Goal: Task Accomplishment & Management: Complete application form

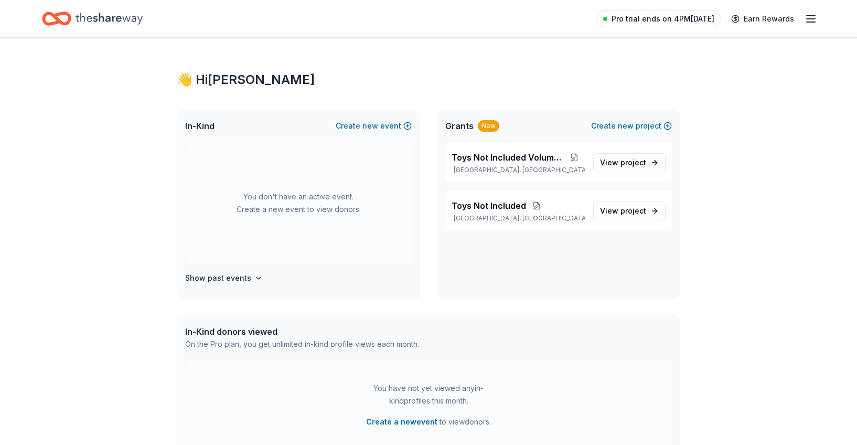
click at [667, 17] on span "Pro trial ends on 4PM[DATE]" at bounding box center [663, 19] width 103 height 13
click at [699, 22] on span "Pro trial ends on 4PM[DATE]" at bounding box center [663, 19] width 103 height 13
click at [805, 20] on icon "button" at bounding box center [811, 19] width 13 height 13
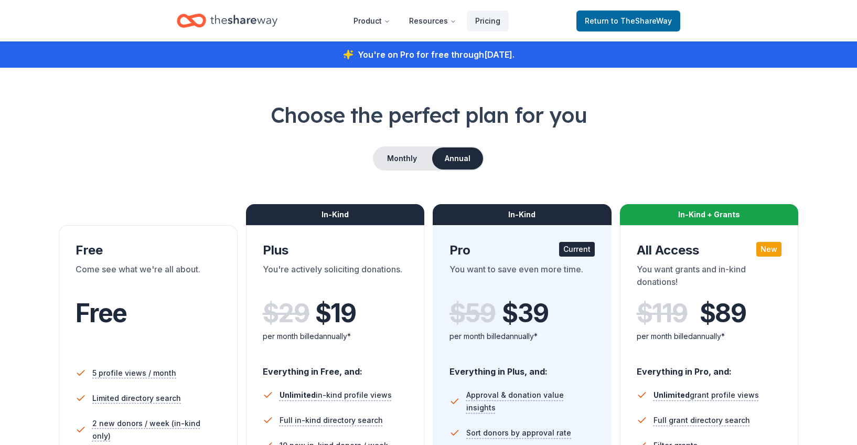
click at [631, 8] on div "Return to TheShareWay" at bounding box center [629, 20] width 104 height 25
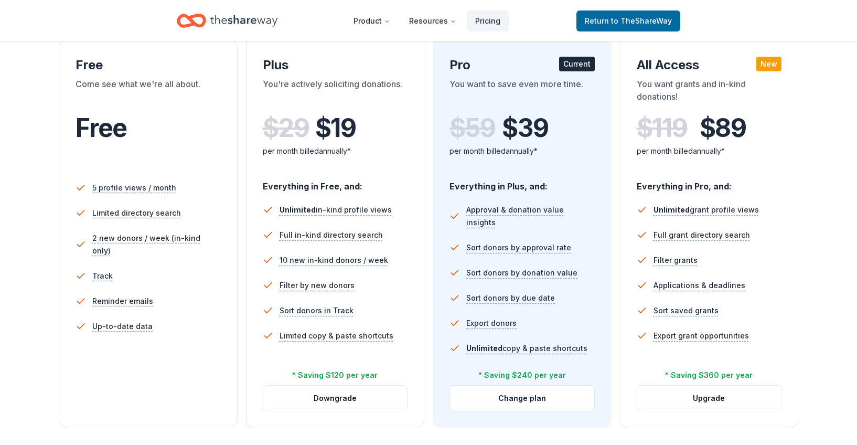
scroll to position [189, 0]
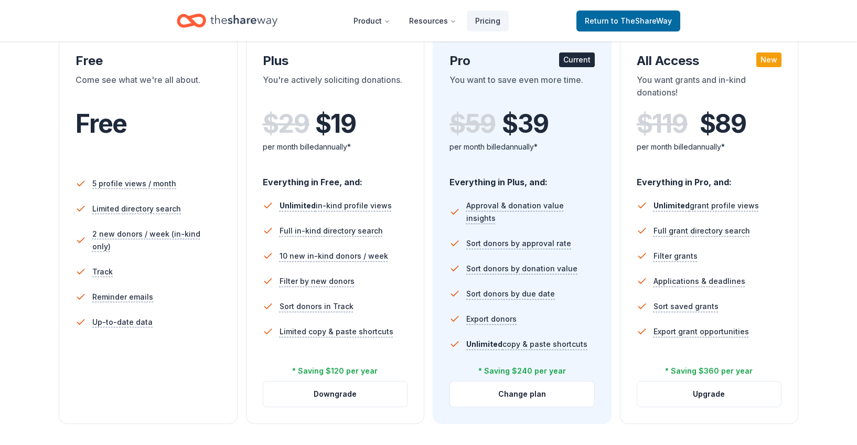
click at [581, 62] on div "Current" at bounding box center [577, 59] width 36 height 15
click at [527, 137] on span "$ 39" at bounding box center [525, 123] width 46 height 29
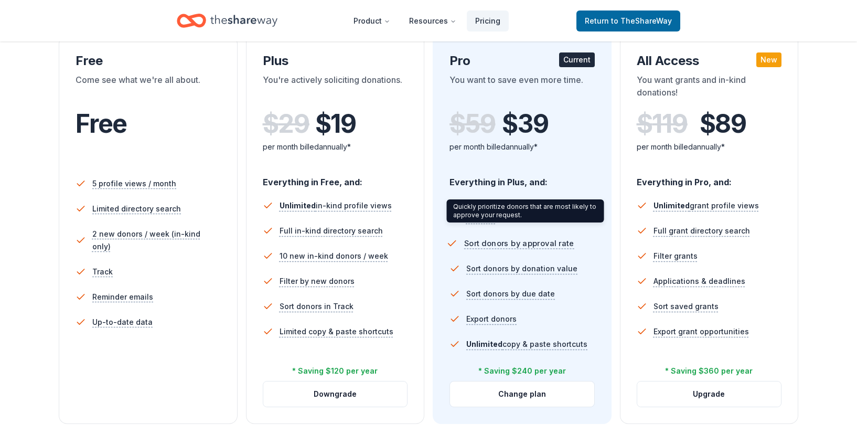
click at [529, 237] on span "Sort donors by approval rate" at bounding box center [519, 243] width 110 height 13
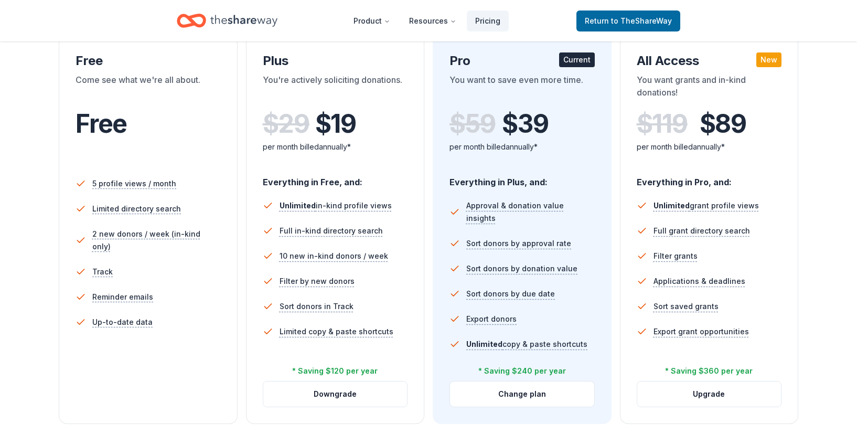
scroll to position [0, 0]
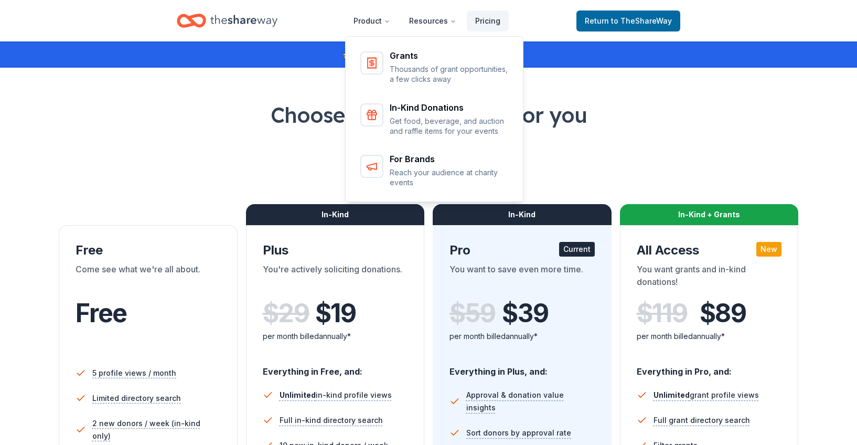
click at [236, 26] on icon "Home" at bounding box center [243, 21] width 67 height 22
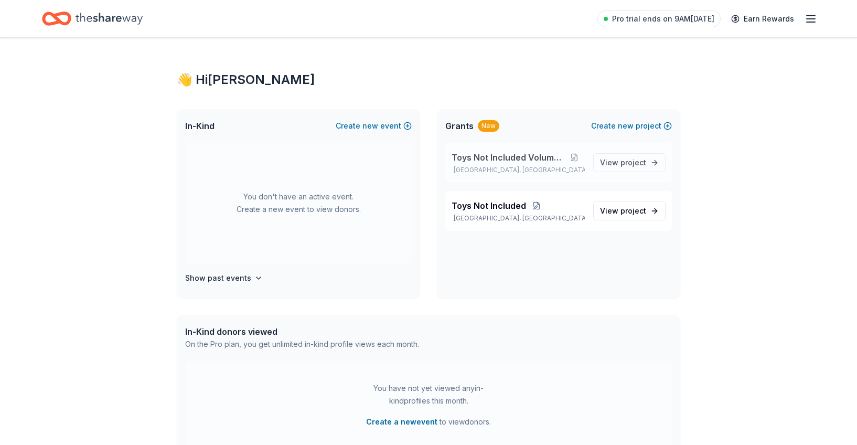
click at [493, 159] on span "Toys Not Included Volume 4" at bounding box center [508, 157] width 113 height 13
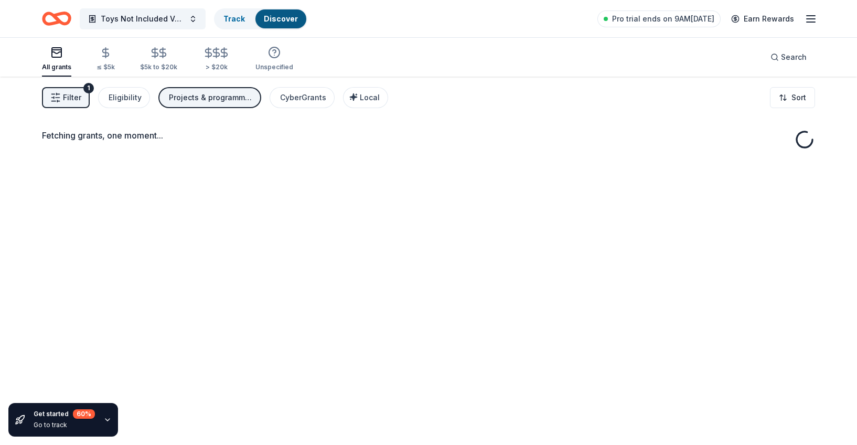
click at [619, 163] on div "Fetching grants, one moment..." at bounding box center [428, 299] width 857 height 445
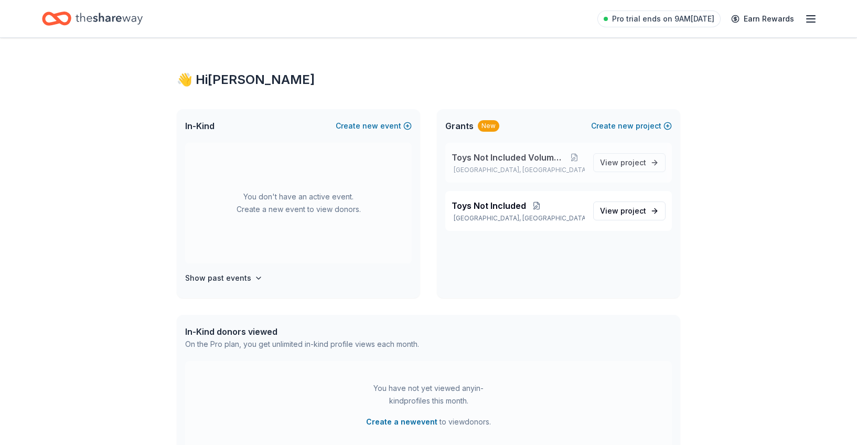
click at [485, 158] on span "Toys Not Included Volume 4" at bounding box center [508, 157] width 113 height 13
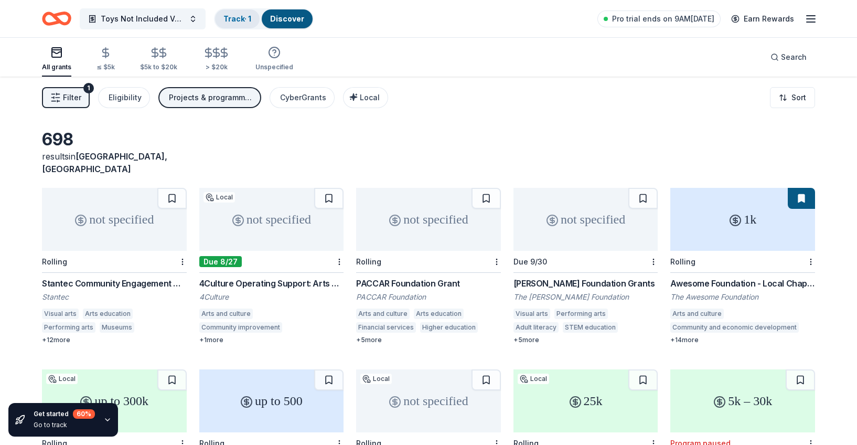
click at [240, 14] on link "Track · 1" at bounding box center [237, 18] width 28 height 9
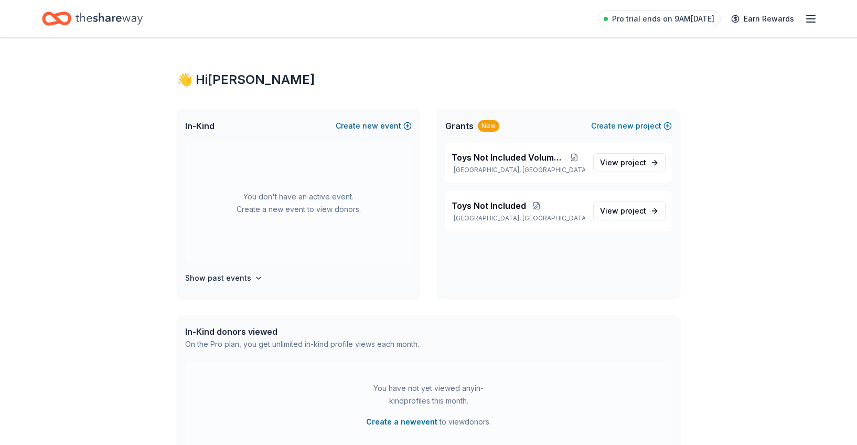
click at [396, 124] on button "Create new event" at bounding box center [374, 126] width 76 height 13
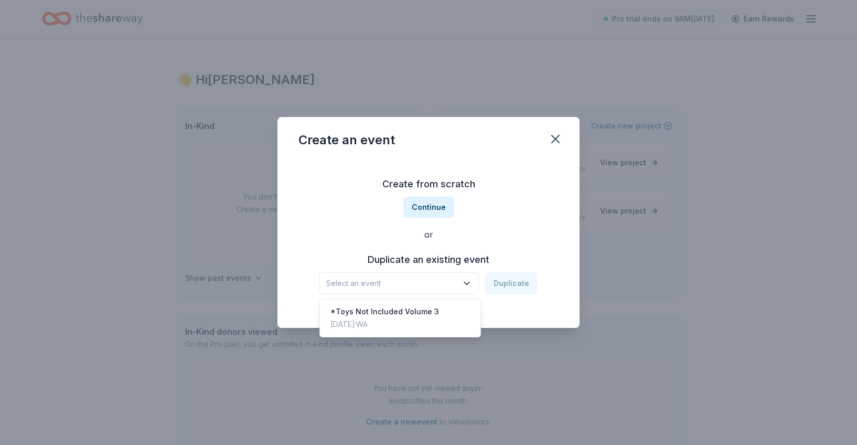
click at [461, 285] on button "Select an event" at bounding box center [398, 283] width 159 height 22
click at [540, 230] on div "Create from scratch Continue or Duplicate an existing event Select an event Dup…" at bounding box center [428, 235] width 260 height 152
click at [555, 139] on icon "button" at bounding box center [555, 138] width 7 height 7
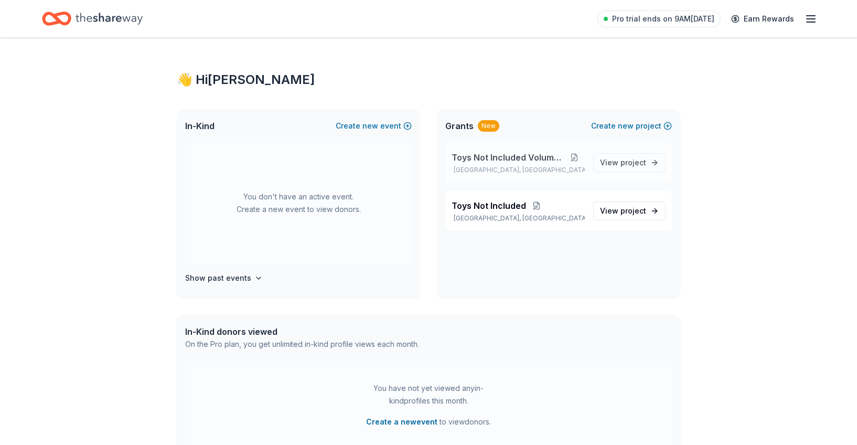
click at [579, 156] on button at bounding box center [574, 157] width 20 height 8
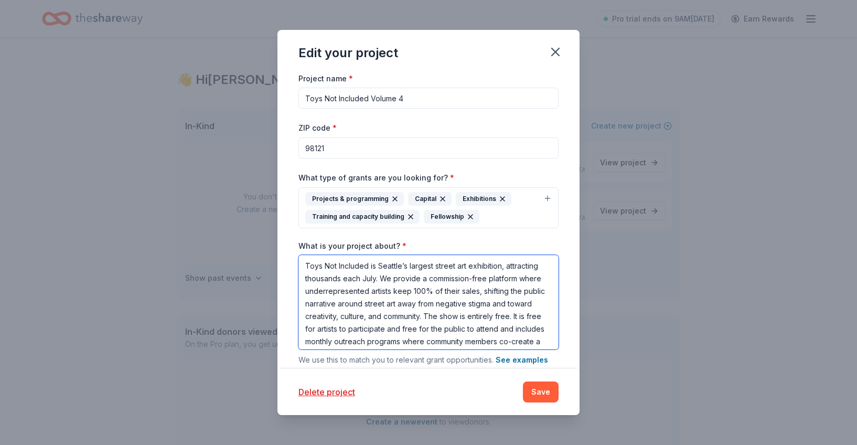
drag, startPoint x: 454, startPoint y: 190, endPoint x: 246, endPoint y: 57, distance: 247.1
click at [246, 57] on div "Edit your project Project name * Toys Not Included Volume 4 ZIP code * 98121 Wh…" at bounding box center [428, 222] width 857 height 445
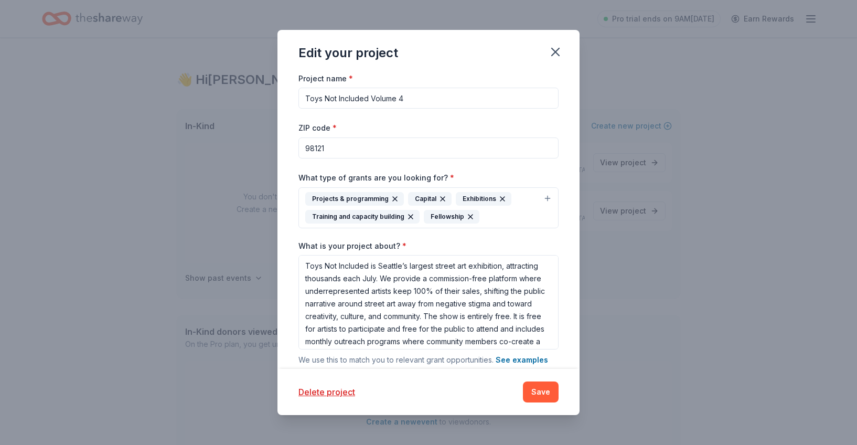
click at [569, 234] on div "Project name * Toys Not Included Volume 4 ZIP code * 98121 What type of grants …" at bounding box center [429, 220] width 302 height 297
click at [541, 393] on button "Save" at bounding box center [541, 391] width 36 height 21
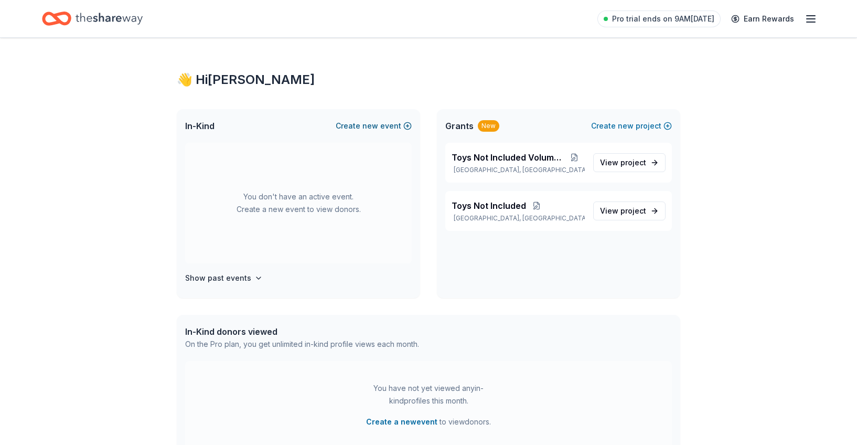
click at [405, 125] on button "Create new event" at bounding box center [374, 126] width 76 height 13
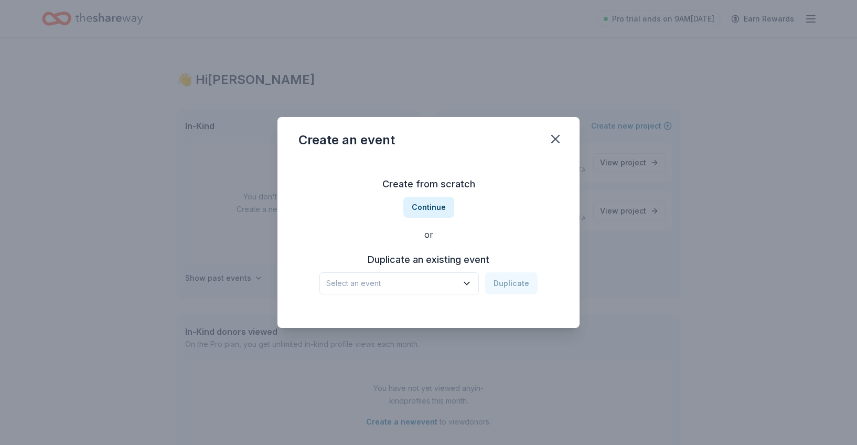
click at [468, 276] on button "Select an event" at bounding box center [398, 283] width 159 height 22
click at [405, 305] on div "*Toys Not Included Volume 3 Jul 11, 2025 · WA" at bounding box center [400, 318] width 156 height 34
click at [431, 204] on button "Continue" at bounding box center [428, 207] width 51 height 21
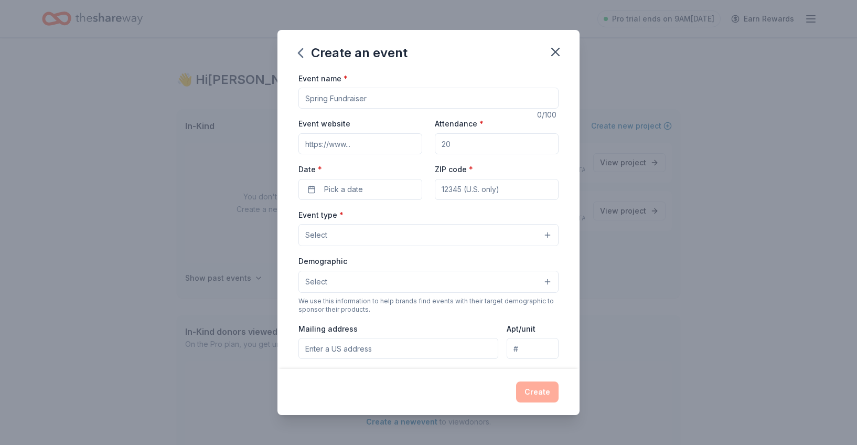
click at [351, 101] on input "Event name *" at bounding box center [428, 98] width 260 height 21
type input "Toys Not Included Volume 4"
click at [359, 143] on input "Event website" at bounding box center [360, 143] width 124 height 21
type input "https://www.girlspitart.com/register"
click at [474, 146] on input "Attendance *" at bounding box center [497, 143] width 124 height 21
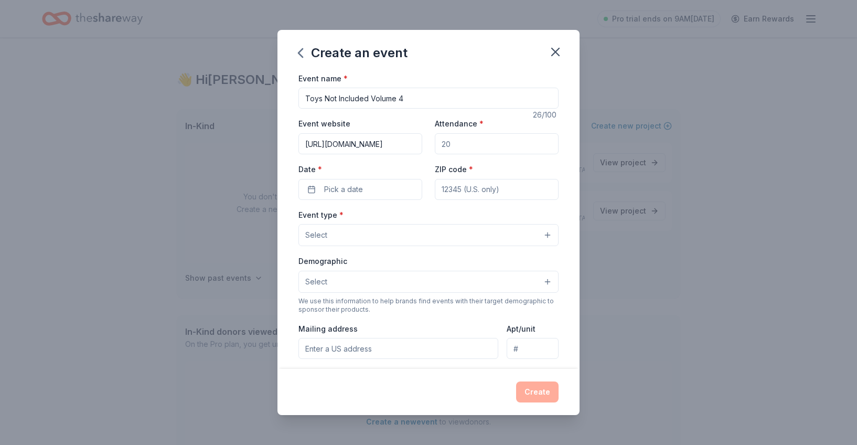
type input "2500"
click at [380, 186] on button "Pick a date" at bounding box center [360, 189] width 124 height 21
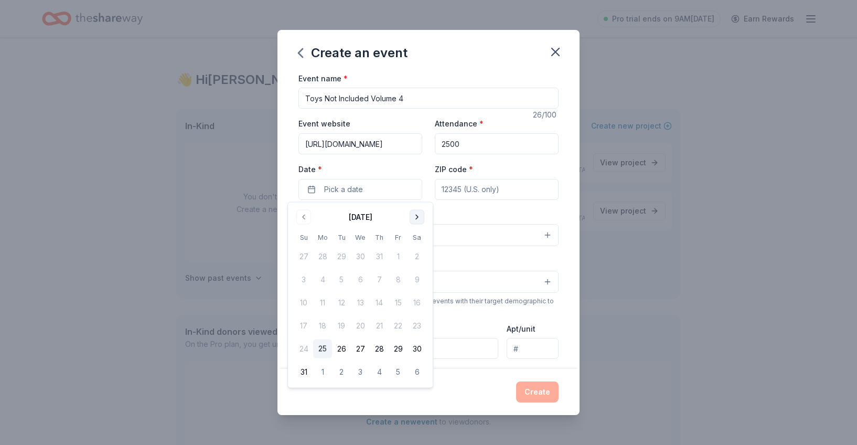
click at [415, 215] on button "Go to next month" at bounding box center [417, 217] width 15 height 15
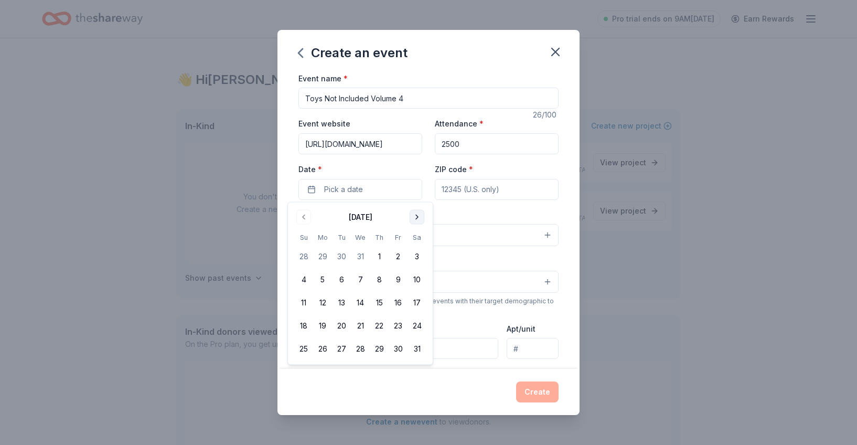
click at [415, 215] on button "Go to next month" at bounding box center [417, 217] width 15 height 15
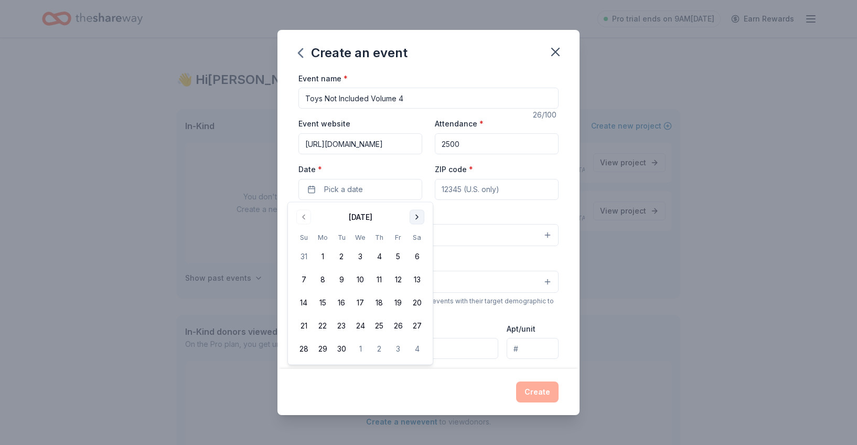
click at [415, 215] on button "Go to next month" at bounding box center [417, 217] width 15 height 15
click at [381, 275] on button "9" at bounding box center [379, 279] width 19 height 19
click at [487, 191] on input "ZIP code *" at bounding box center [497, 189] width 124 height 21
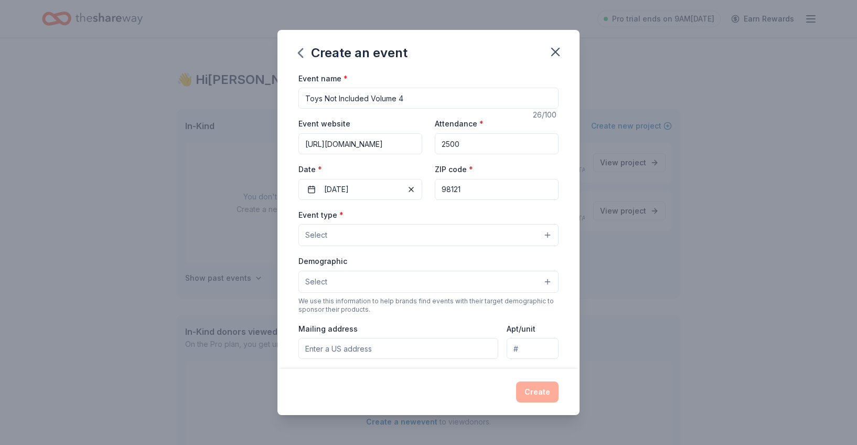
type input "98121"
click at [362, 244] on button "Select" at bounding box center [428, 235] width 260 height 22
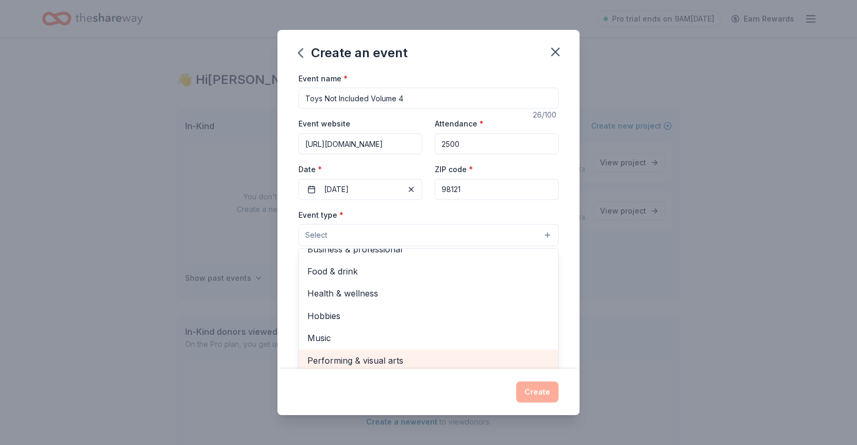
scroll to position [3, 0]
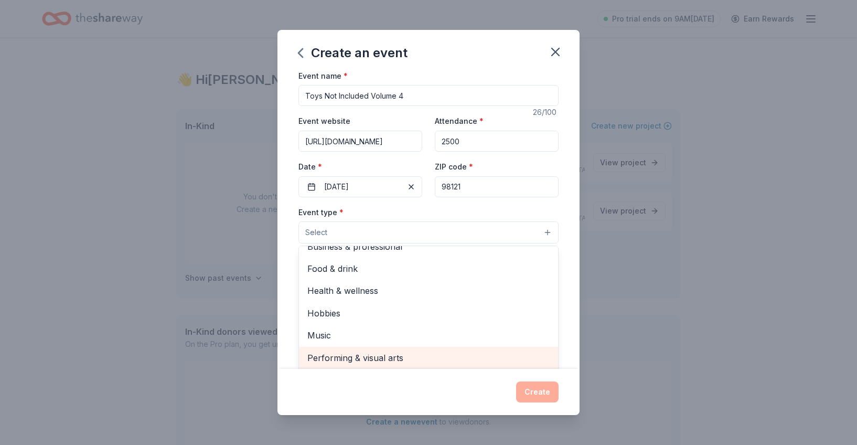
click at [364, 356] on span "Performing & visual arts" at bounding box center [428, 358] width 242 height 14
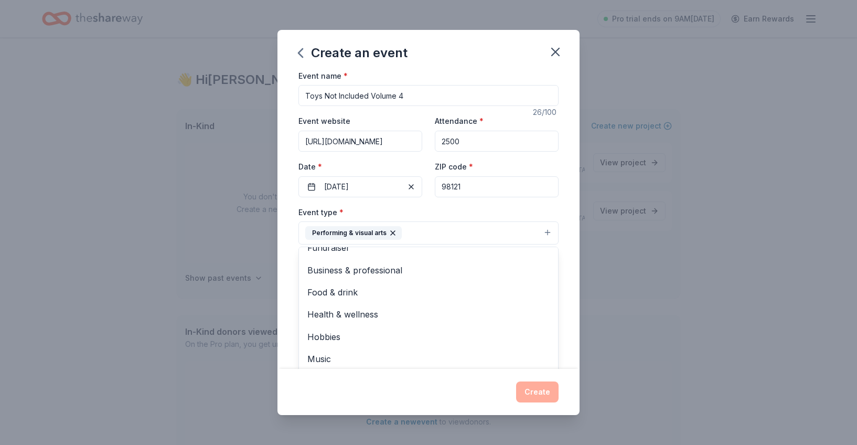
click at [463, 385] on div "Create an event Event name * Toys Not Included Volume 4 26 /100 Event website h…" at bounding box center [429, 222] width 302 height 385
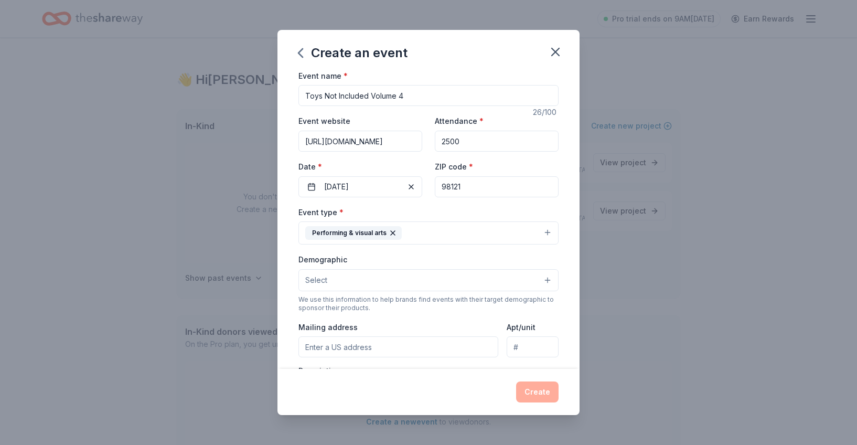
click at [404, 277] on button "Select" at bounding box center [428, 280] width 260 height 22
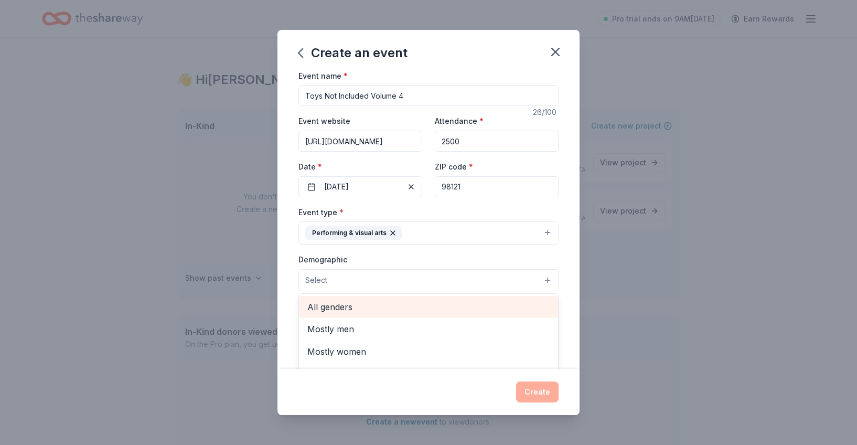
click at [370, 309] on span "All genders" at bounding box center [428, 307] width 242 height 14
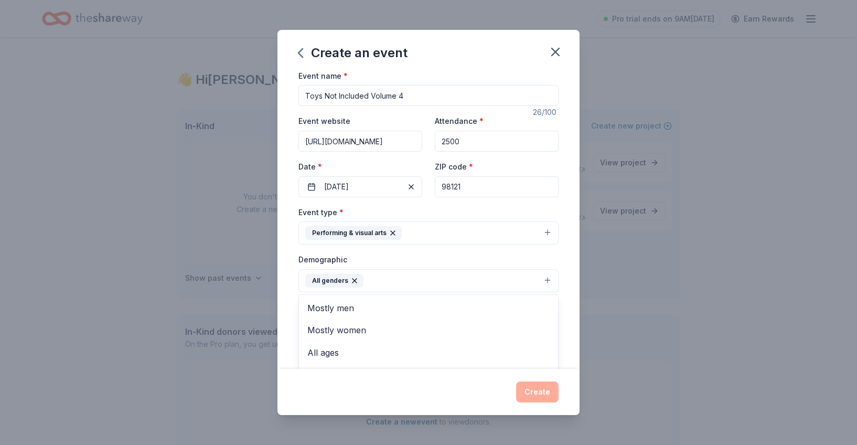
click at [394, 283] on button "All genders" at bounding box center [428, 280] width 260 height 23
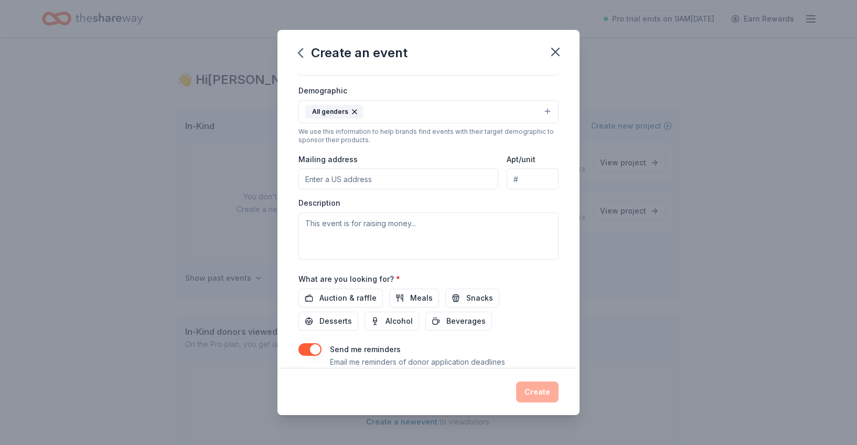
scroll to position [179, 0]
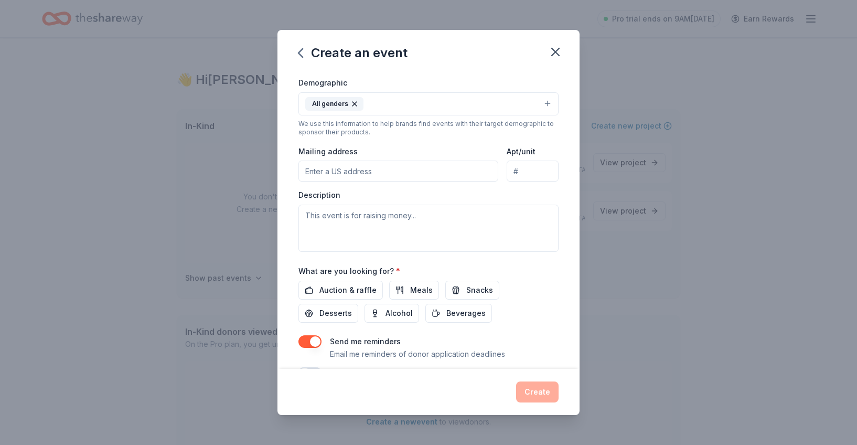
click at [339, 170] on input "Mailing address" at bounding box center [398, 171] width 200 height 21
type input "2100 Western Ave Apt 77"
click at [528, 170] on input "Apt/unit" at bounding box center [533, 171] width 52 height 21
type input "77"
click at [439, 168] on input "2100 Western Ave Apt 77" at bounding box center [398, 171] width 200 height 21
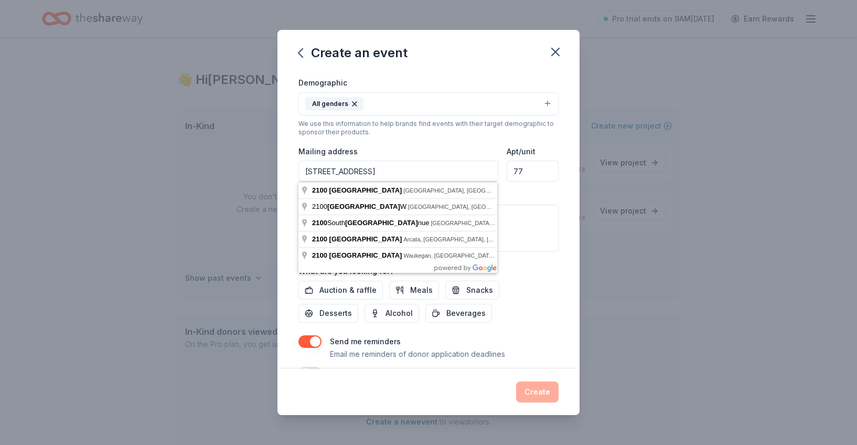
click at [432, 172] on input "2100 Western Ave" at bounding box center [398, 171] width 200 height 21
type input "2100 Western Avenue, Seattle, WA, 98121"
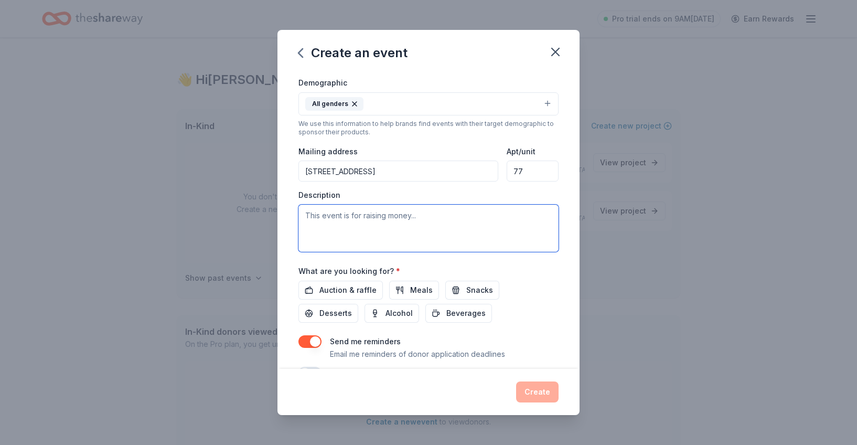
click at [335, 225] on textarea at bounding box center [428, 228] width 260 height 47
paste textarea "Toys Not Included is Seattle’s largest street art exhibition, attracting thousa…"
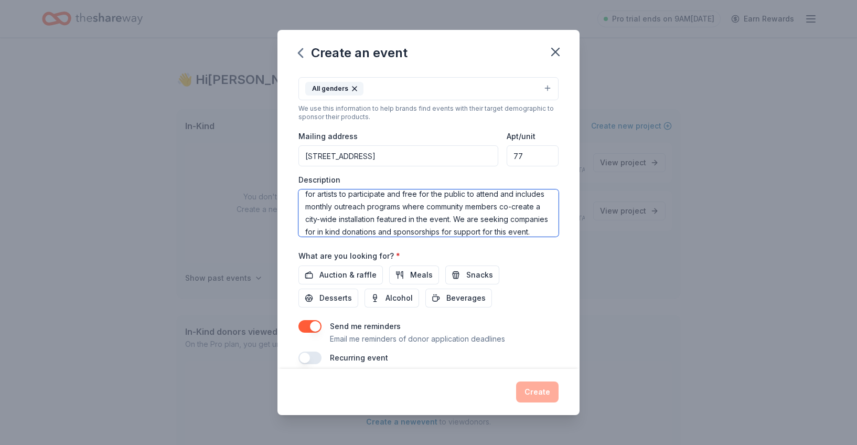
scroll to position [206, 0]
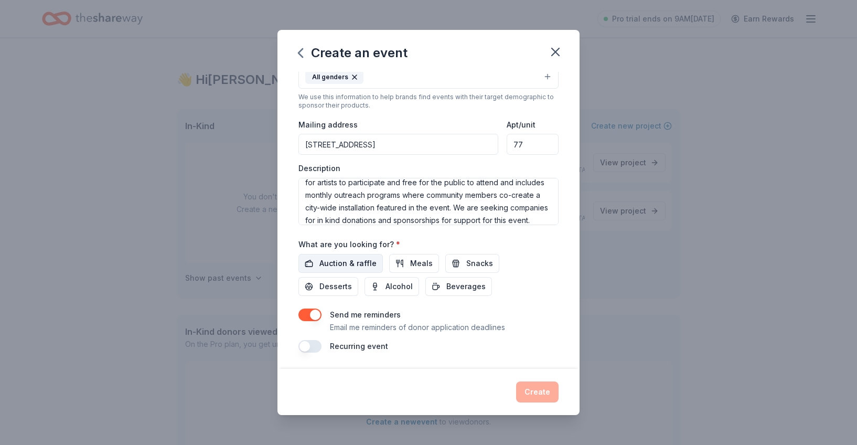
click at [347, 259] on span "Auction & raffle" at bounding box center [347, 263] width 57 height 13
click at [393, 259] on button "Meals" at bounding box center [414, 263] width 50 height 19
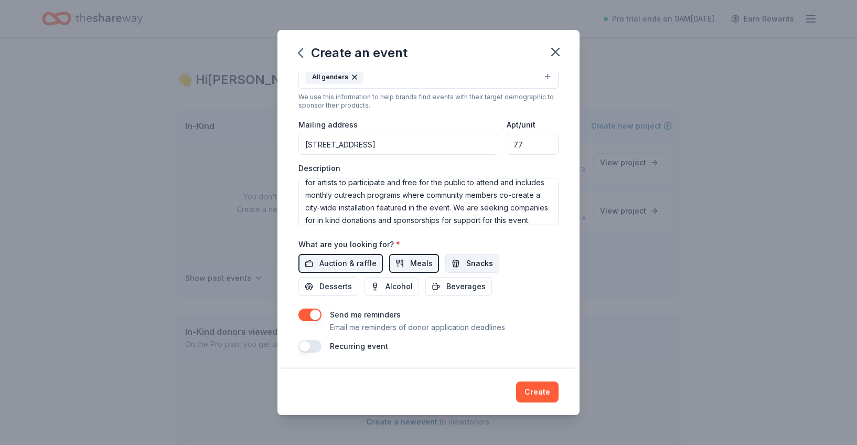
click at [456, 261] on button "Snacks" at bounding box center [472, 263] width 54 height 19
click at [352, 280] on span "Desserts" at bounding box center [335, 286] width 33 height 13
click at [446, 289] on span "Beverages" at bounding box center [465, 286] width 39 height 13
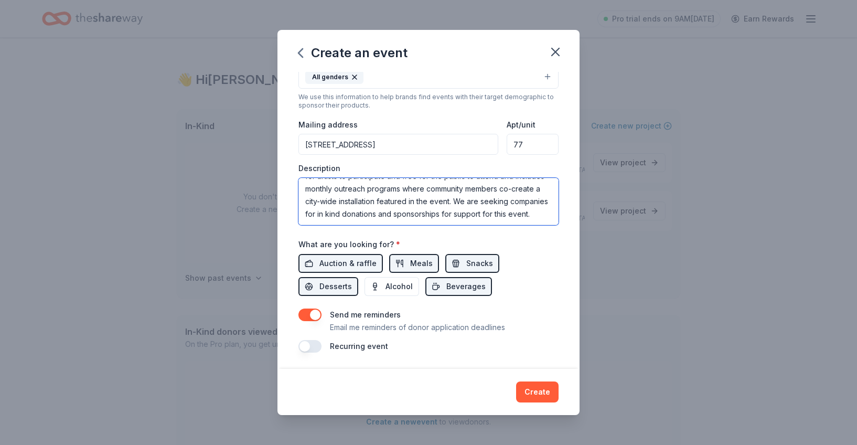
click at [316, 215] on textarea "Toys Not Included is Seattle’s largest street art exhibition, attracting thousa…" at bounding box center [428, 201] width 260 height 47
click at [379, 214] on textarea "Toys Not Included is Seattle’s largest street art exhibition, attracting thousa…" at bounding box center [428, 201] width 260 height 47
click at [468, 215] on textarea "Toys Not Included is Seattle’s largest street art exhibition, attracting thousa…" at bounding box center [428, 201] width 260 height 47
click at [413, 215] on textarea "Toys Not Included is Seattle’s largest street art exhibition, attracting thousa…" at bounding box center [428, 201] width 260 height 47
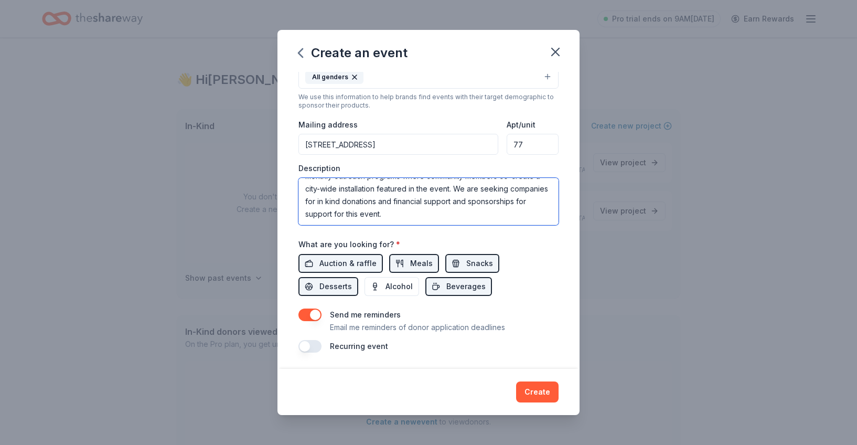
click at [435, 216] on textarea "Toys Not Included is Seattle’s largest street art exhibition, attracting thousa…" at bounding box center [428, 201] width 260 height 47
drag, startPoint x: 344, startPoint y: 215, endPoint x: 311, endPoint y: 214, distance: 32.6
click at [311, 214] on textarea "Toys Not Included is Seattle’s largest street art exhibition, attracting thousa…" at bounding box center [428, 201] width 260 height 47
type textarea "Toys Not Included is Seattle’s largest street art exhibition, attracting thousa…"
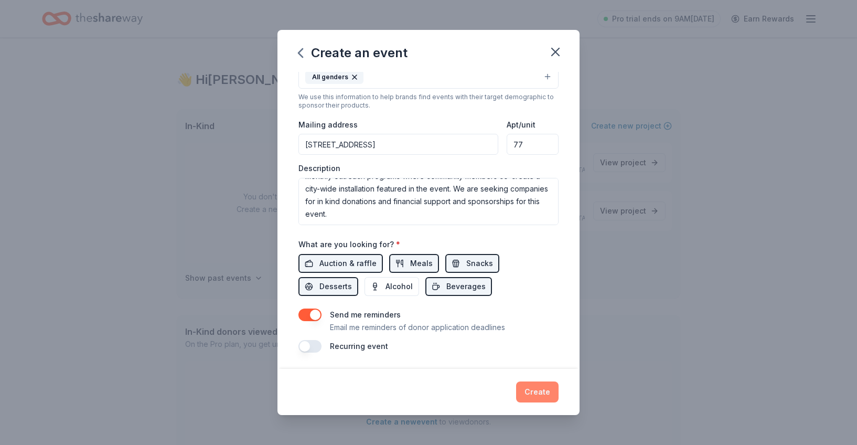
click at [534, 393] on button "Create" at bounding box center [537, 391] width 42 height 21
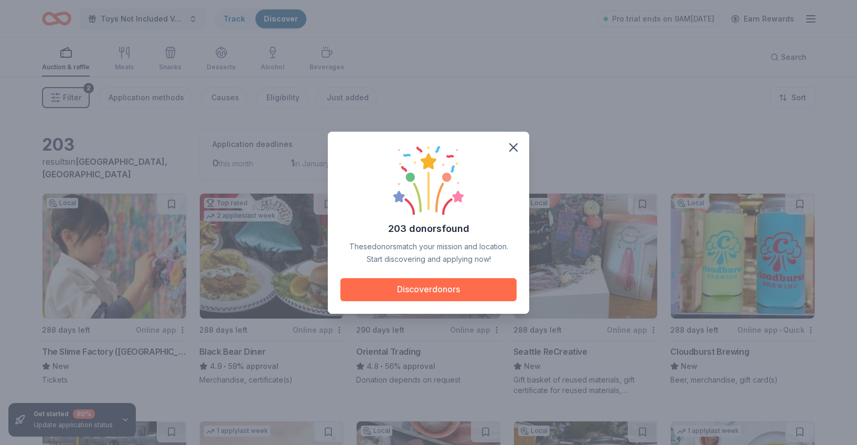
click at [456, 288] on button "Discover donors" at bounding box center [428, 289] width 176 height 23
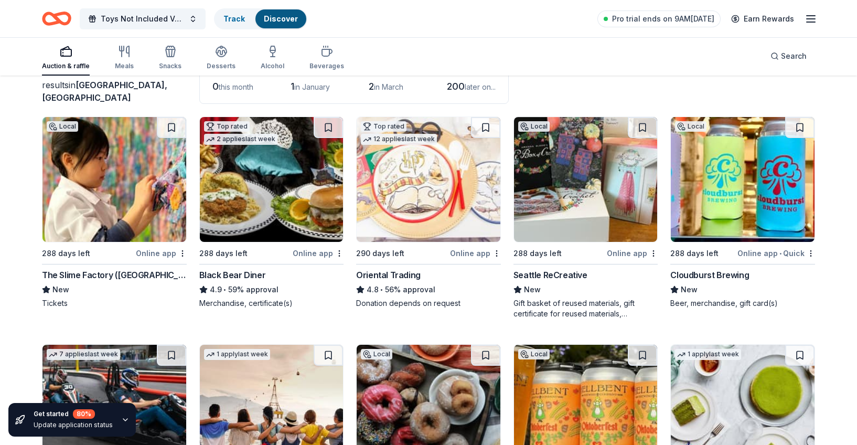
scroll to position [78, 0]
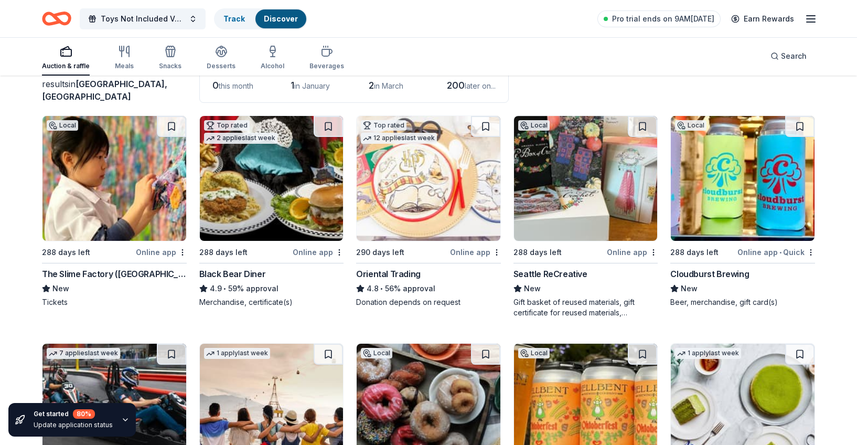
click at [755, 212] on img at bounding box center [743, 178] width 144 height 125
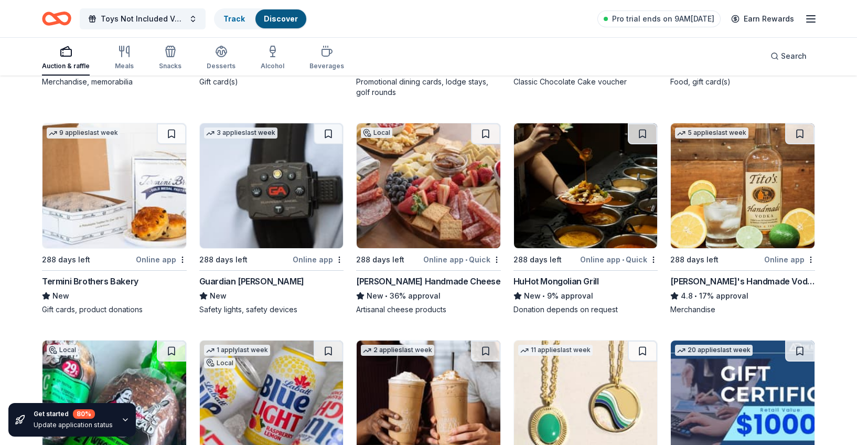
scroll to position [1433, 0]
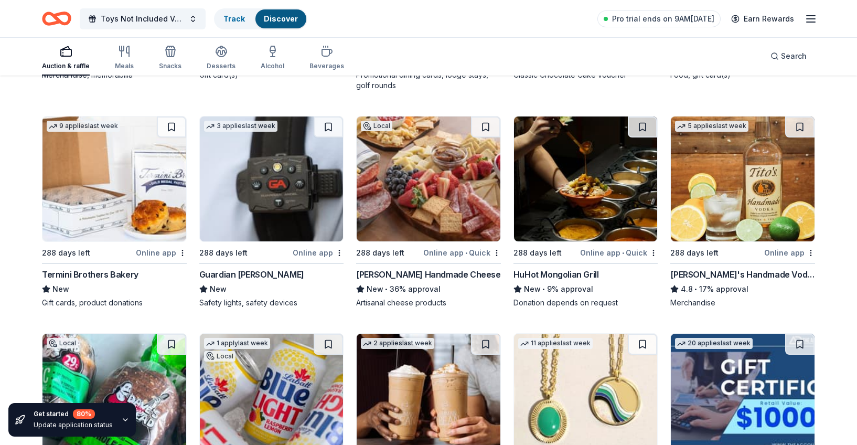
click at [422, 197] on img at bounding box center [429, 178] width 144 height 125
click at [489, 118] on button at bounding box center [485, 126] width 29 height 21
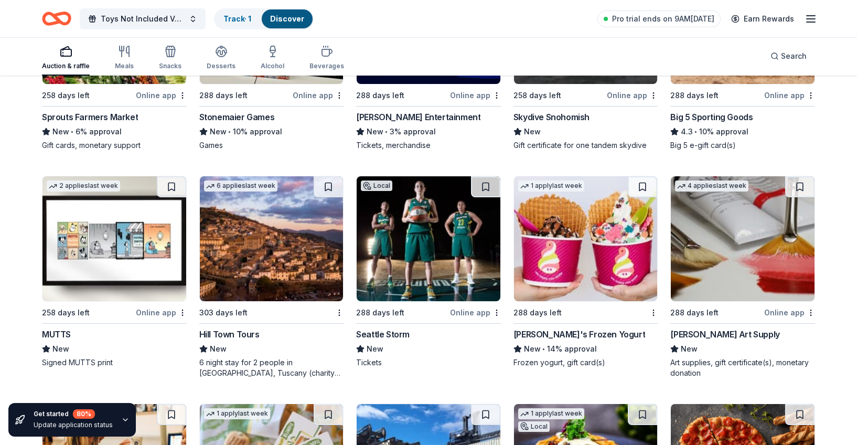
scroll to position [3161, 0]
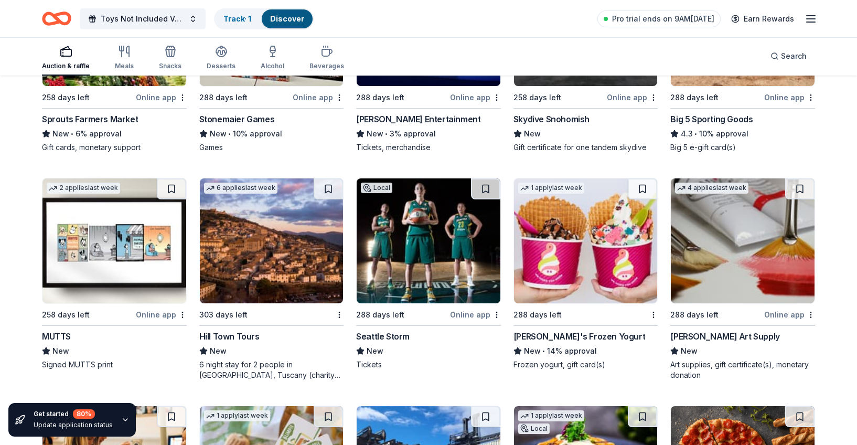
click at [743, 284] on img at bounding box center [743, 240] width 144 height 125
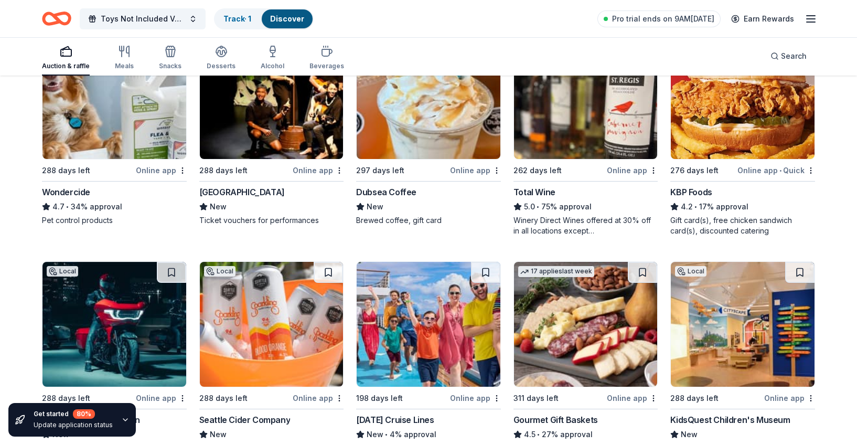
scroll to position [0, 0]
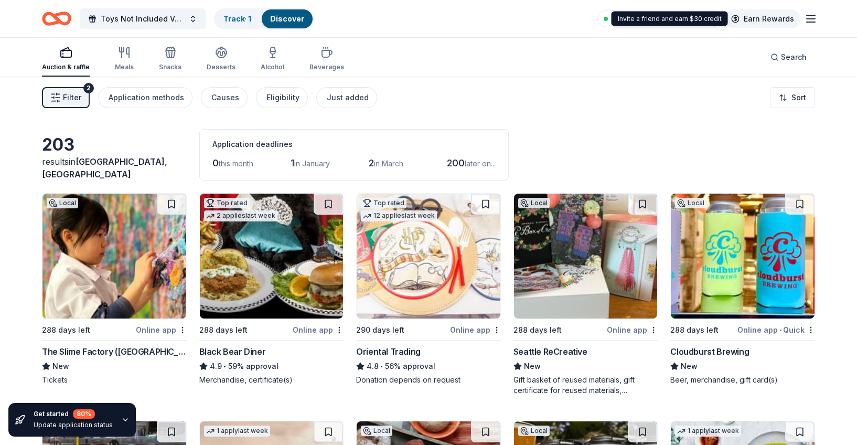
click at [742, 18] on link "Earn Rewards" at bounding box center [763, 18] width 76 height 19
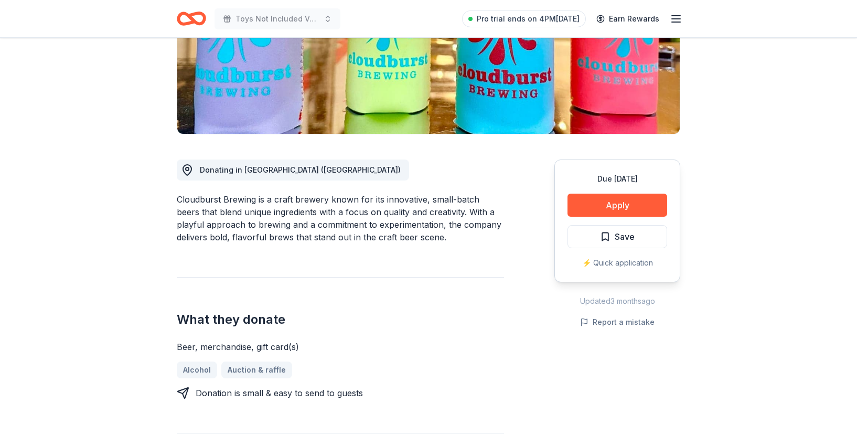
scroll to position [187, 0]
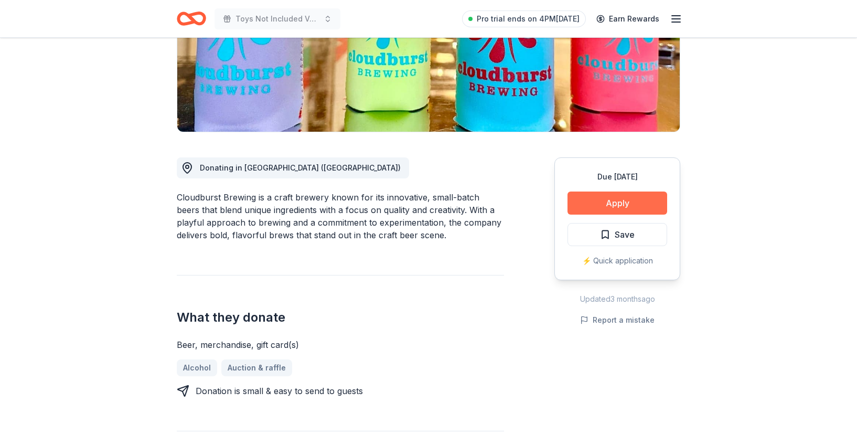
click at [594, 206] on button "Apply" at bounding box center [618, 202] width 100 height 23
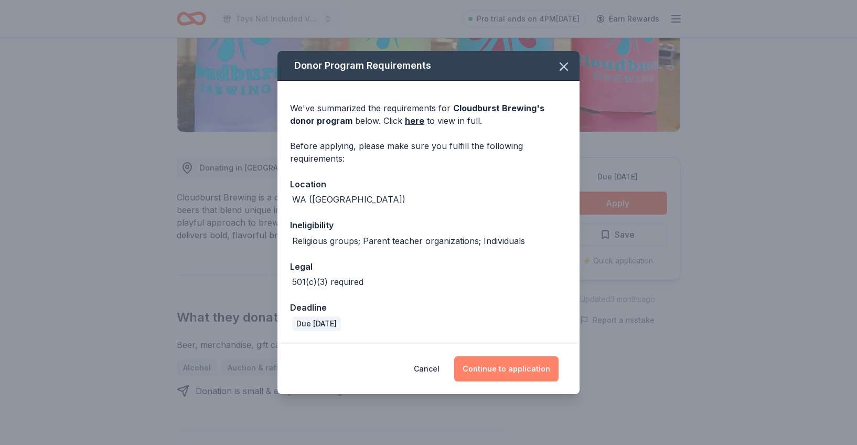
click at [518, 372] on button "Continue to application" at bounding box center [506, 368] width 104 height 25
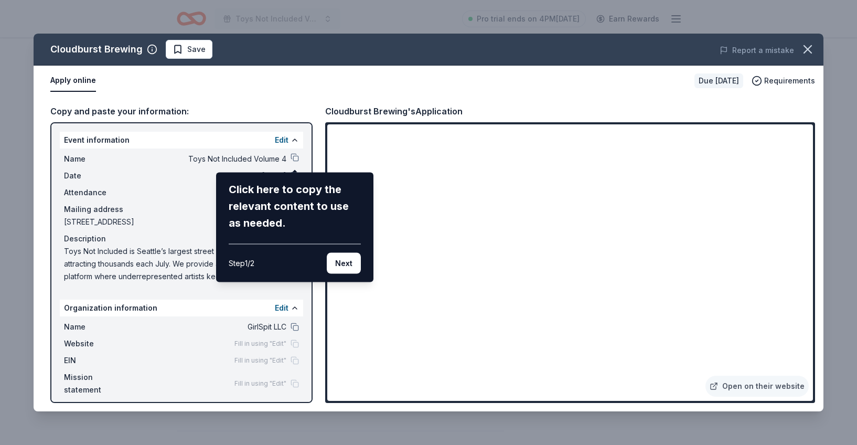
click at [637, 360] on div "Cloudburst Brewing Save Report a mistake Apply online Due in 288 days Requireme…" at bounding box center [429, 223] width 790 height 378
click at [517, 364] on div "Cloudburst Brewing Save Report a mistake Apply online Due in 288 days Requireme…" at bounding box center [429, 223] width 790 height 378
click at [342, 266] on button "Next" at bounding box center [344, 263] width 34 height 21
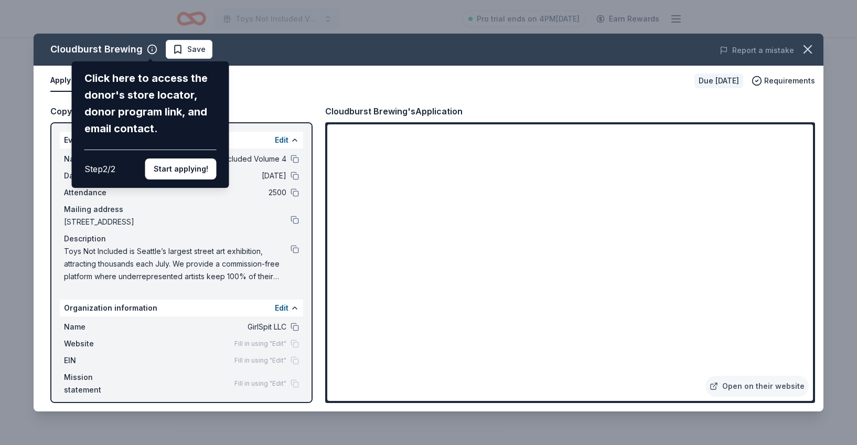
click at [509, 393] on div "Cloudburst Brewing Click here to access the donor's store locator, donor progra…" at bounding box center [429, 223] width 790 height 378
click at [319, 94] on div "Cloudburst Brewing Click here to access the donor's store locator, donor progra…" at bounding box center [429, 223] width 790 height 378
click at [177, 173] on button "Start applying!" at bounding box center [180, 168] width 71 height 21
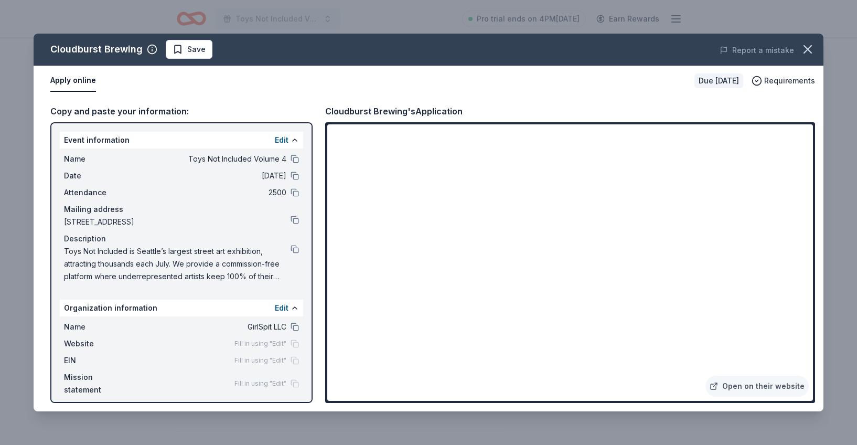
click at [484, 366] on div "Cloudburst Brewing Save Report a mistake Apply online Due in 288 days Requireme…" at bounding box center [429, 223] width 790 height 378
click at [292, 362] on div "Fill in using "Edit"" at bounding box center [266, 360] width 65 height 8
click at [290, 381] on div "Fill in using "Edit"" at bounding box center [266, 383] width 65 height 8
click at [284, 309] on button "Edit" at bounding box center [282, 308] width 14 height 13
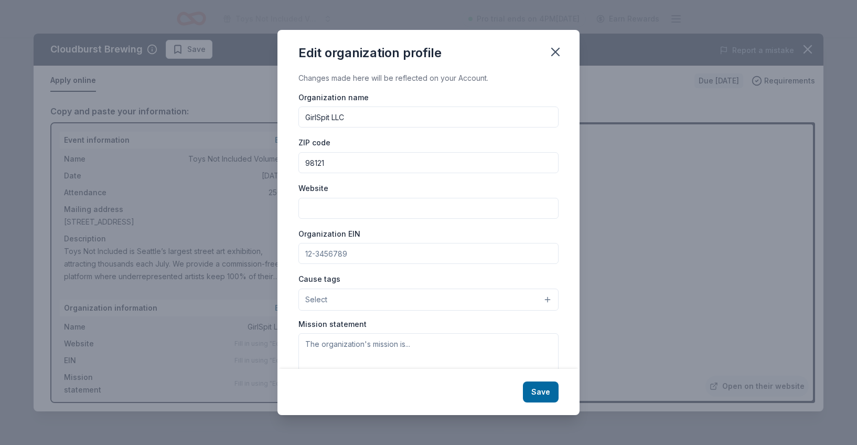
drag, startPoint x: 389, startPoint y: 255, endPoint x: 292, endPoint y: 250, distance: 96.7
click at [292, 250] on div "Changes made here will be reflected on your Account. Organization name GirlSpit…" at bounding box center [429, 220] width 302 height 297
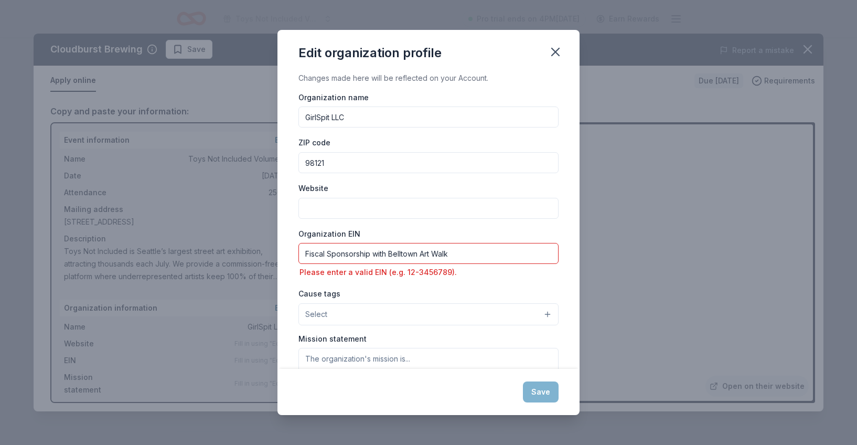
type input "Fiscal Sponsorship with Belltown Art Walk"
click at [386, 306] on button "Select" at bounding box center [428, 314] width 260 height 22
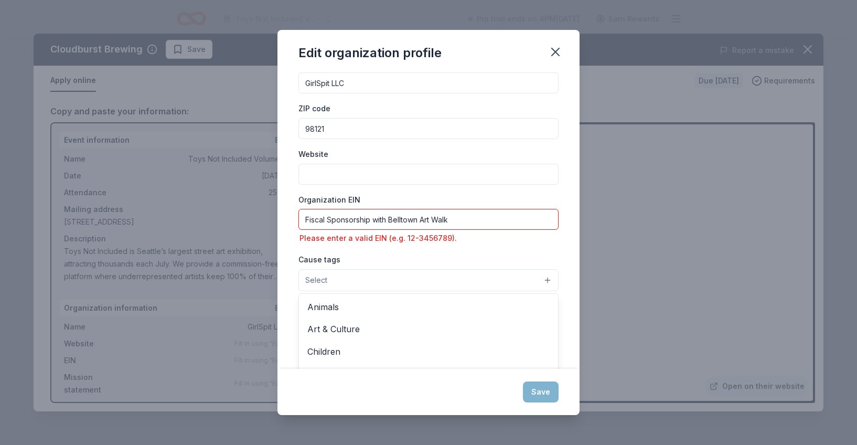
scroll to position [37, 0]
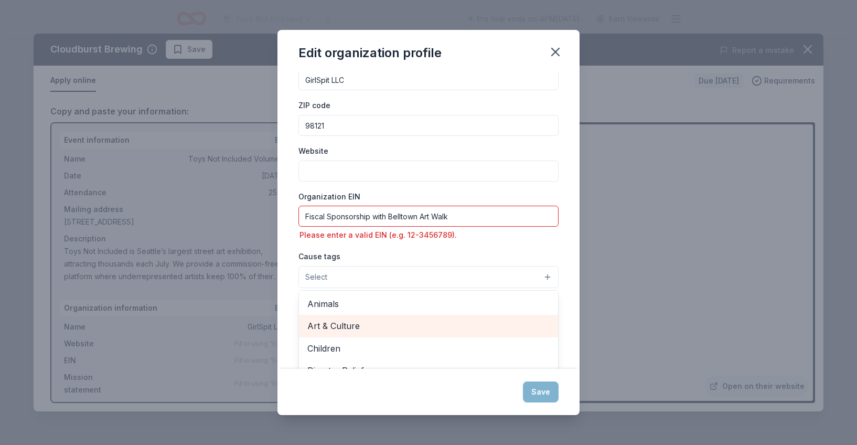
click at [379, 325] on span "Art & Culture" at bounding box center [428, 326] width 242 height 14
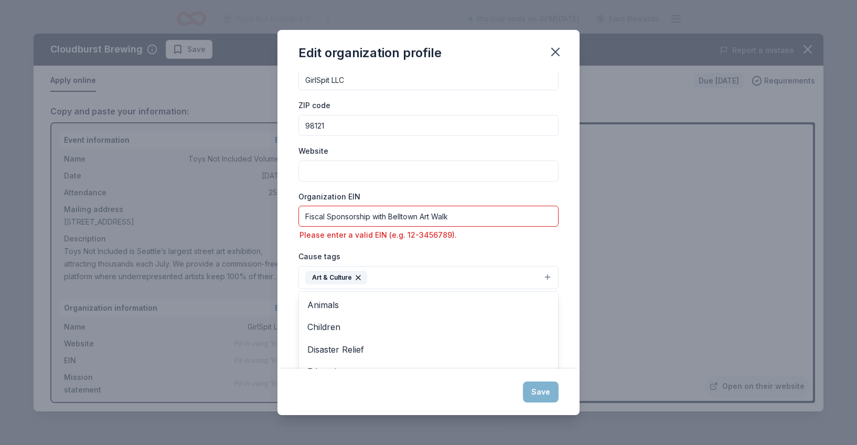
click at [442, 247] on div "Organization name GirlSpit LLC ZIP code 98121 Website Organization EIN Fiscal S…" at bounding box center [428, 219] width 260 height 331
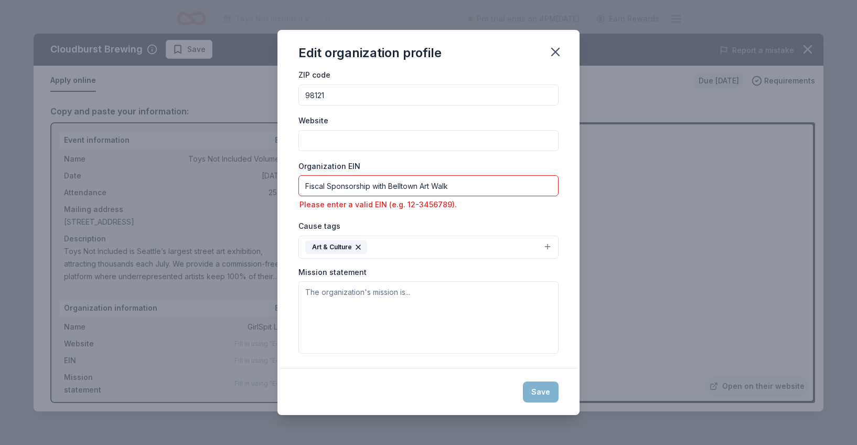
scroll to position [69, 0]
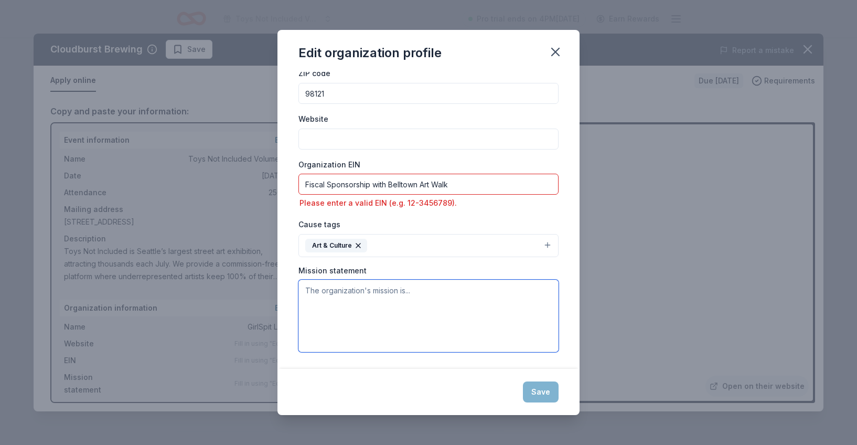
click at [418, 308] on textarea at bounding box center [428, 316] width 260 height 72
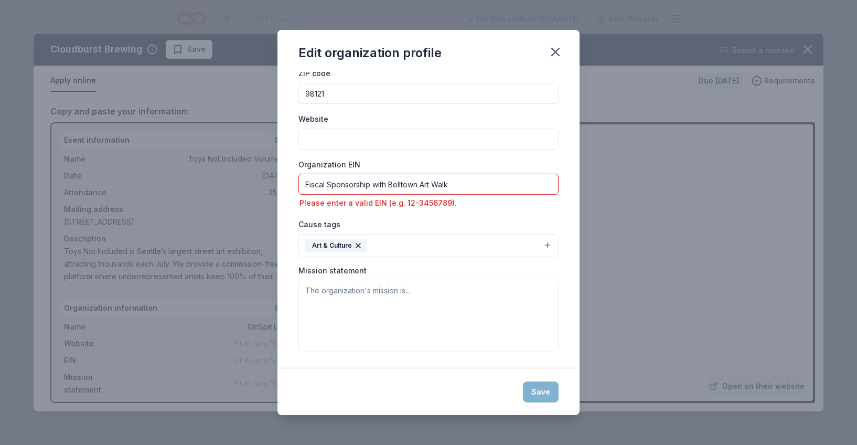
click at [540, 404] on div "Save" at bounding box center [429, 392] width 302 height 46
click at [540, 393] on div "Save" at bounding box center [429, 392] width 302 height 46
click at [559, 51] on icon "button" at bounding box center [555, 52] width 15 height 15
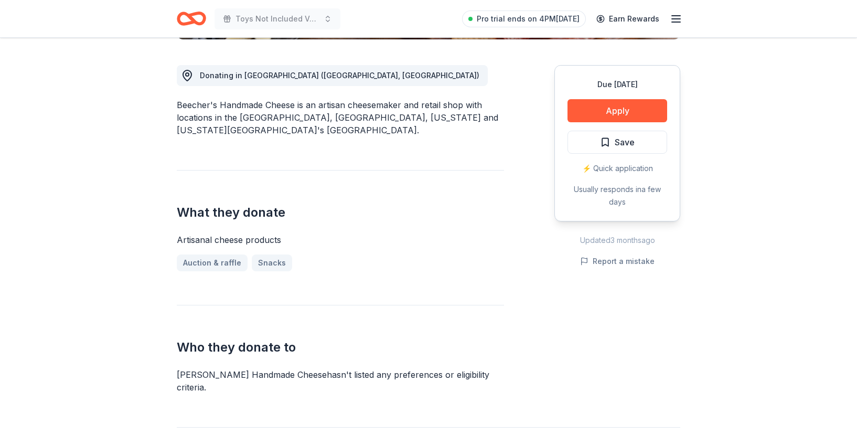
scroll to position [280, 0]
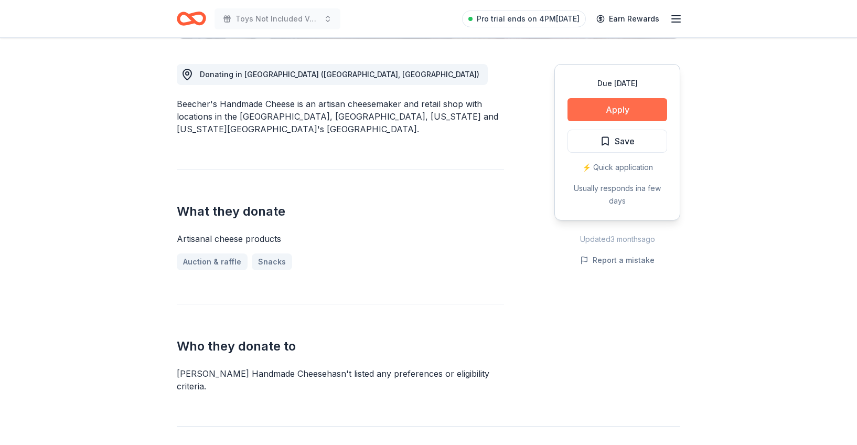
click at [611, 109] on button "Apply" at bounding box center [618, 109] width 100 height 23
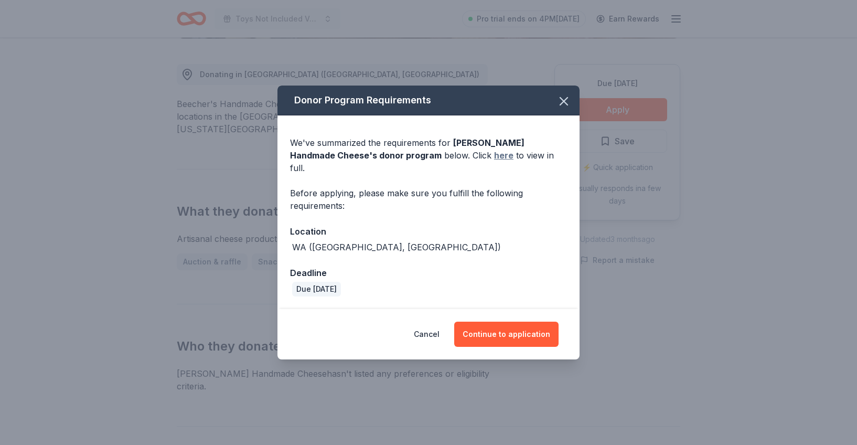
click at [494, 162] on link "here" at bounding box center [503, 155] width 19 height 13
click at [514, 324] on button "Continue to application" at bounding box center [506, 334] width 104 height 25
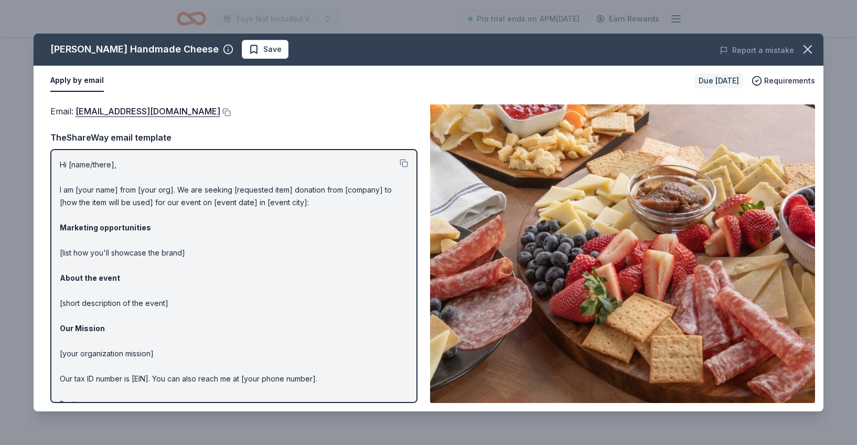
scroll to position [29, 0]
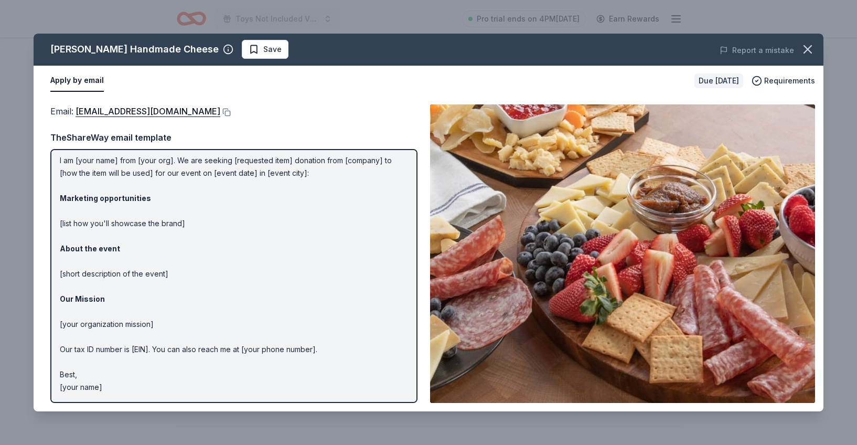
drag, startPoint x: 122, startPoint y: 384, endPoint x: 36, endPoint y: 187, distance: 214.5
click at [36, 187] on div "Email : donations@sugarmtn.net Email : donations@sugarmtn.net TheShareWay email…" at bounding box center [429, 253] width 790 height 315
drag, startPoint x: 58, startPoint y: 162, endPoint x: 141, endPoint y: 294, distance: 156.5
click at [141, 294] on div "Hi [name/there], I am [your name] from [your org]. We are seeking [requested it…" at bounding box center [233, 276] width 367 height 254
click at [145, 294] on p "Hi [name/there], I am [your name] from [your org]. We are seeking [requested it…" at bounding box center [234, 261] width 348 height 264
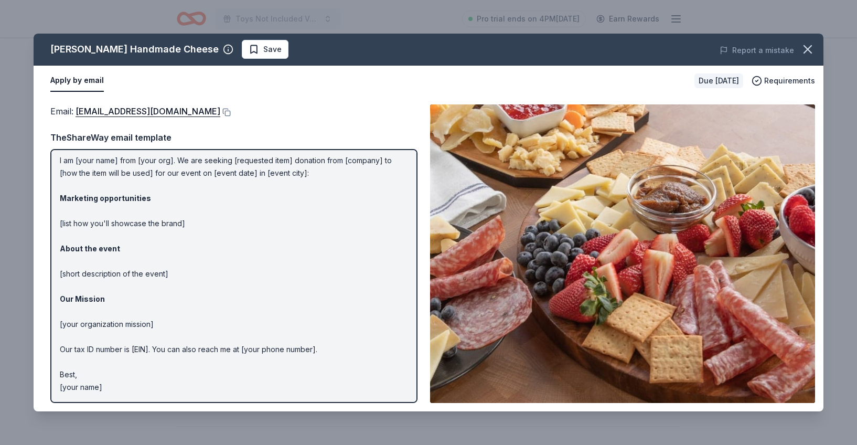
scroll to position [0, 0]
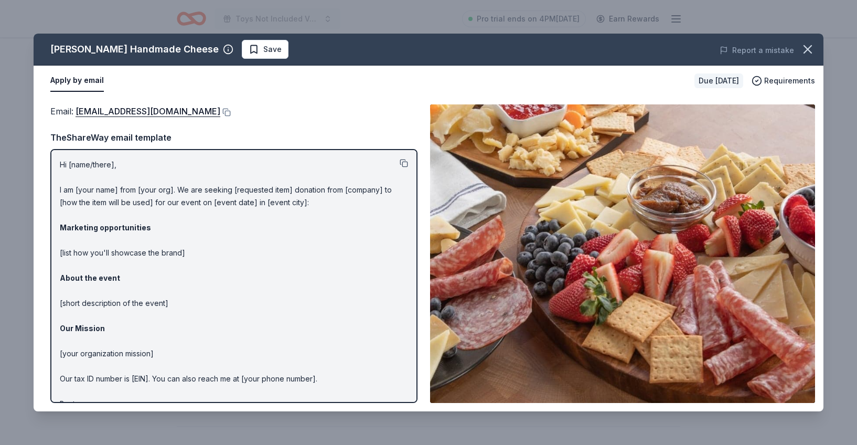
click at [404, 164] on button at bounding box center [404, 163] width 8 height 8
click at [220, 113] on button at bounding box center [225, 112] width 10 height 8
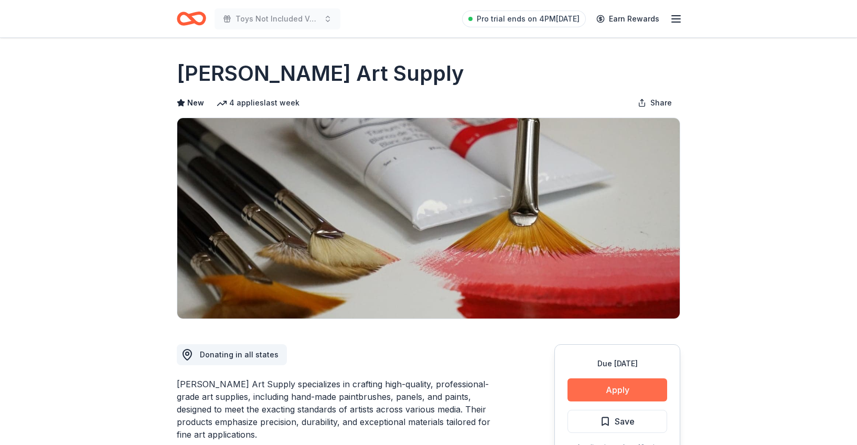
click at [641, 388] on button "Apply" at bounding box center [618, 389] width 100 height 23
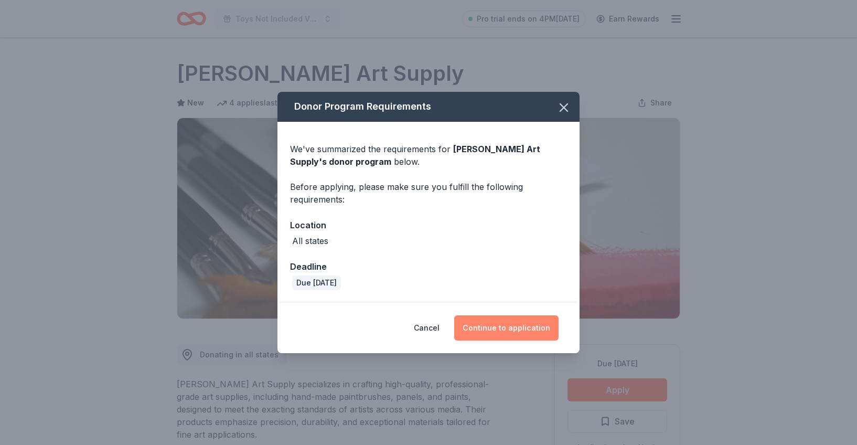
click at [519, 327] on button "Continue to application" at bounding box center [506, 327] width 104 height 25
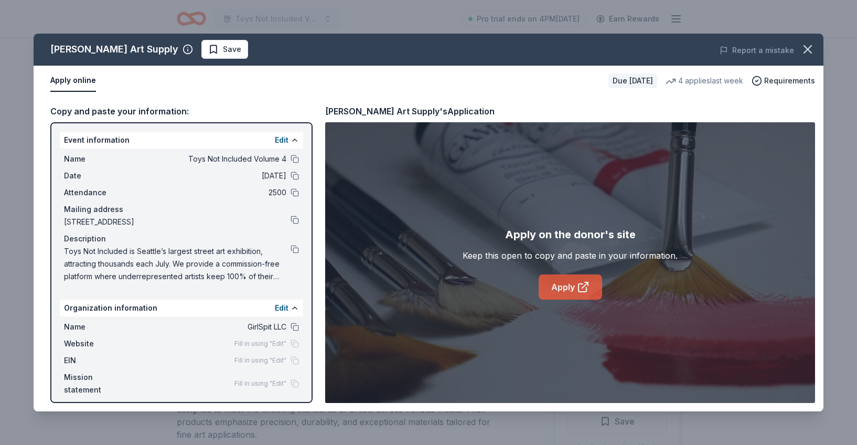
click at [563, 289] on link "Apply" at bounding box center [570, 286] width 63 height 25
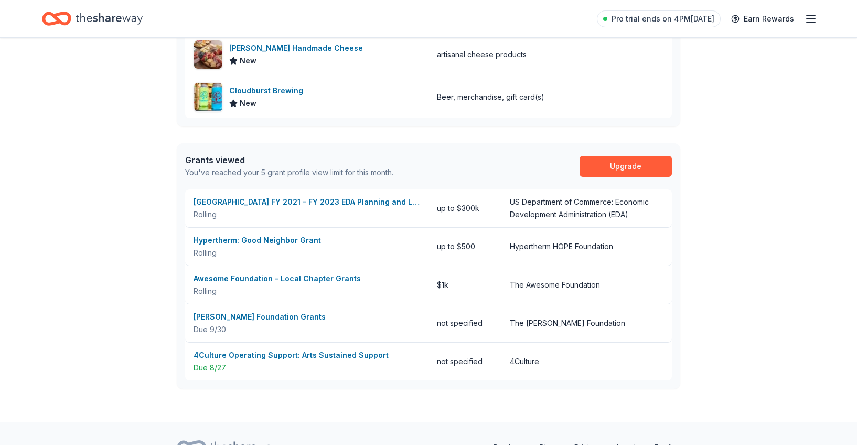
scroll to position [370, 0]
click at [358, 356] on div "4Culture Operating Support: Arts Sustained Support" at bounding box center [307, 354] width 226 height 13
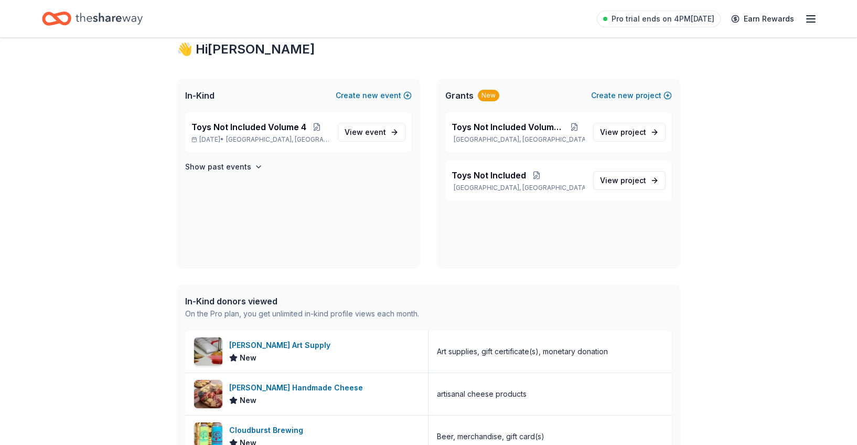
scroll to position [0, 0]
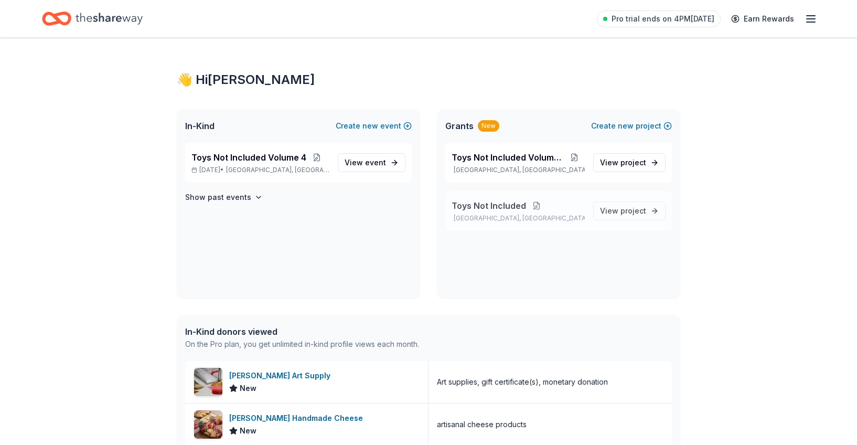
click at [539, 209] on button at bounding box center [536, 205] width 21 height 8
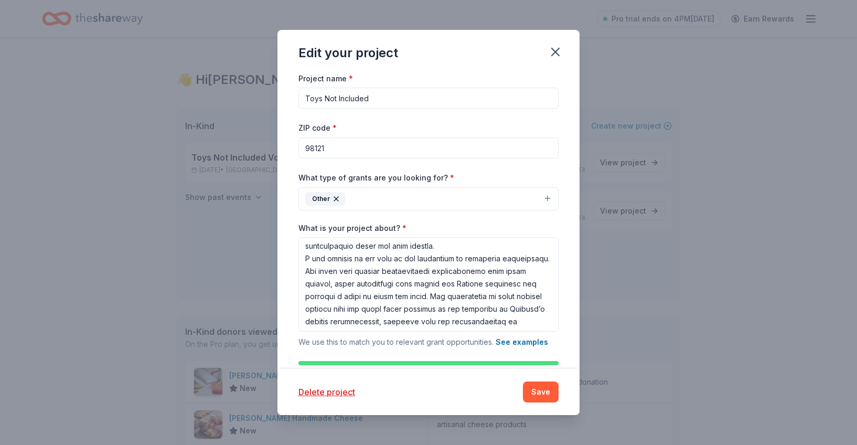
scroll to position [220, 0]
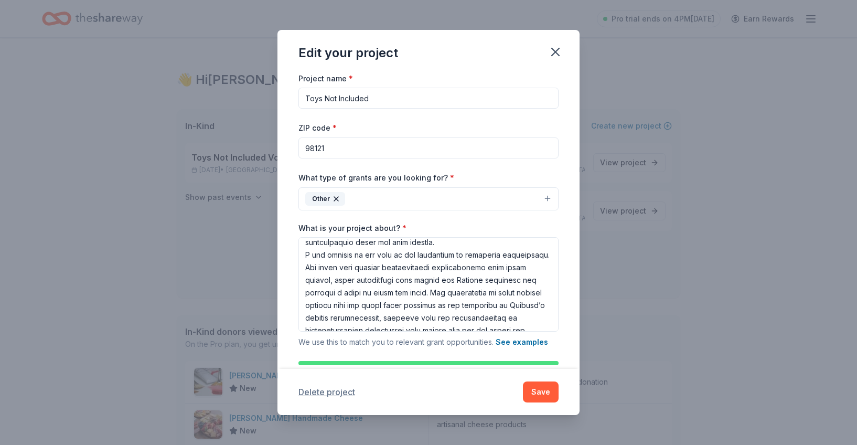
click at [333, 391] on button "Delete project" at bounding box center [326, 392] width 57 height 13
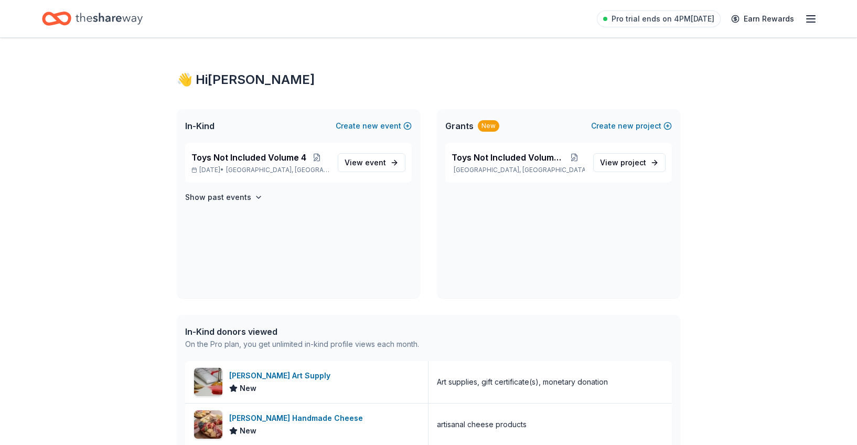
click at [780, 225] on div "👋 Hi [PERSON_NAME] In-Kind Create new event Toys Not Included Volume 4 [DATE] •…" at bounding box center [428, 415] width 857 height 754
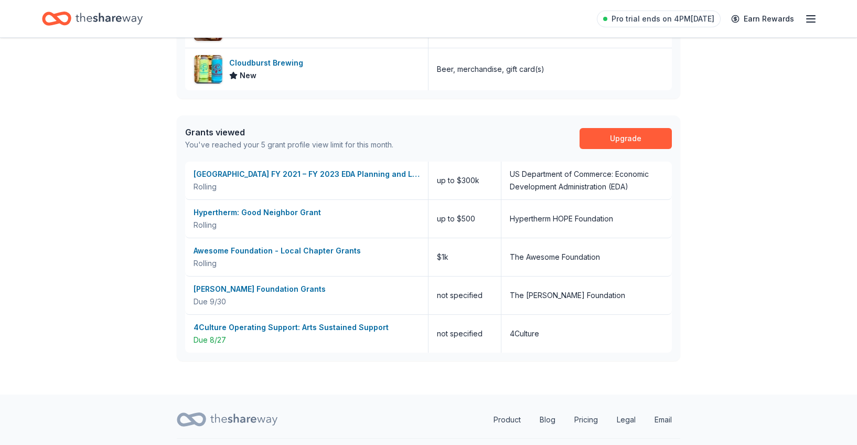
scroll to position [423, 0]
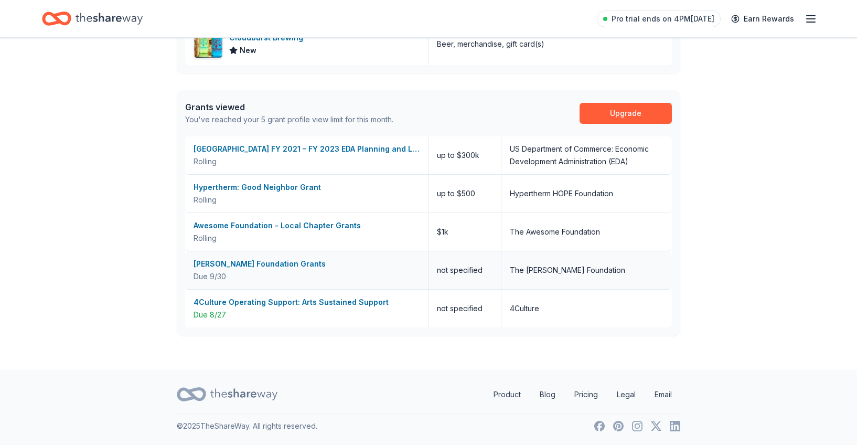
click at [273, 264] on div "[PERSON_NAME] Foundation Grants" at bounding box center [307, 264] width 226 height 13
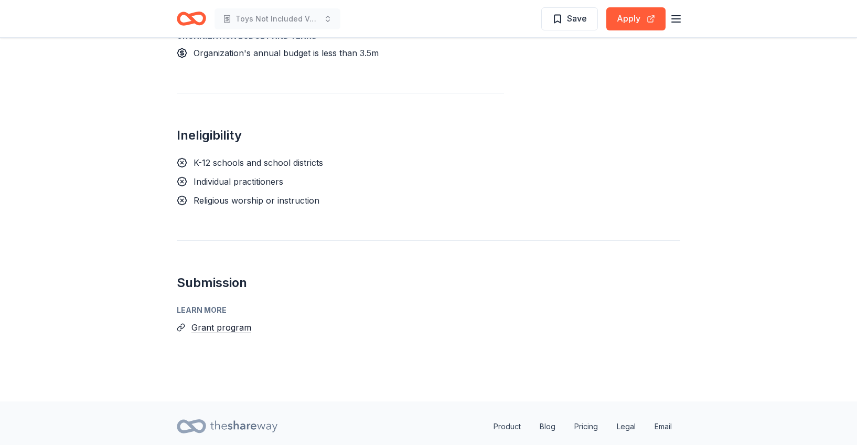
scroll to position [876, 0]
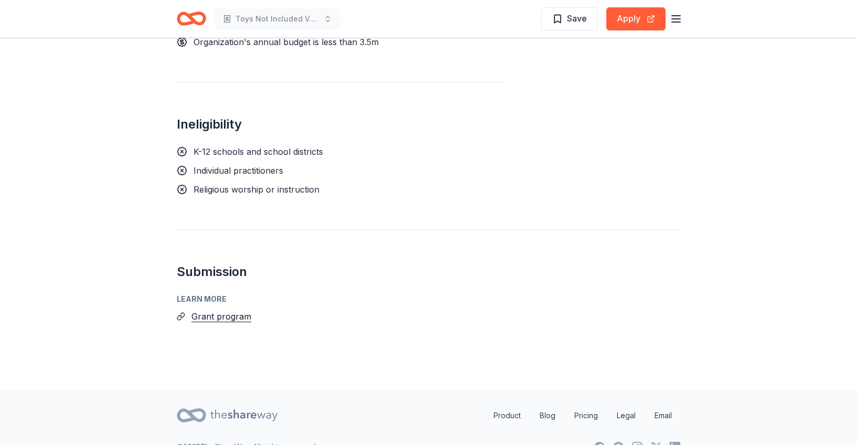
click at [182, 165] on icon at bounding box center [182, 170] width 10 height 10
click at [216, 165] on span "Individual practitioners" at bounding box center [239, 170] width 90 height 10
click at [634, 22] on button "Apply" at bounding box center [635, 18] width 59 height 23
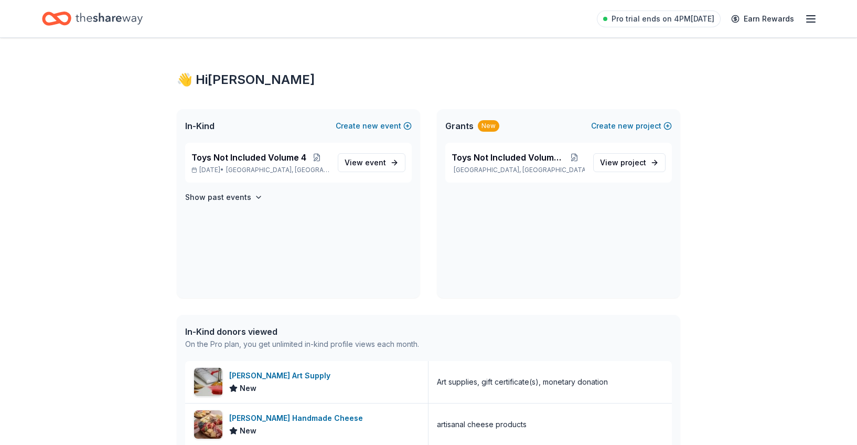
click at [100, 13] on icon "Home" at bounding box center [109, 19] width 67 height 22
click at [61, 17] on icon "Home" at bounding box center [56, 18] width 29 height 25
click at [804, 19] on div "Pro trial ends on 4PM, 9/1 Earn Rewards" at bounding box center [707, 18] width 220 height 25
click at [810, 19] on icon "button" at bounding box center [811, 19] width 13 height 13
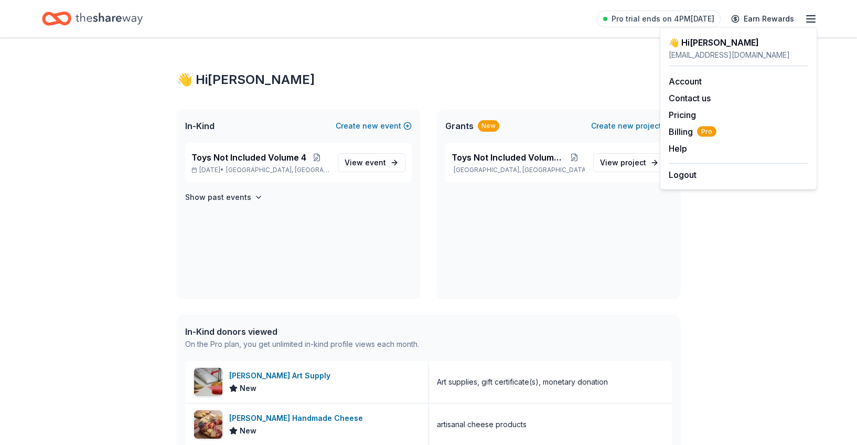
click at [557, 55] on div "👋 Hi Kate In-Kind Create new event Toys Not Included Volume 4 Jul 09, 2026 • Se…" at bounding box center [428, 415] width 537 height 754
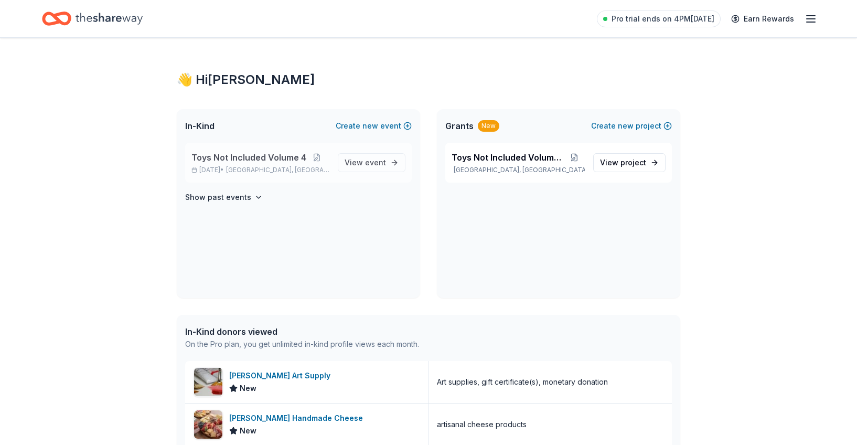
click at [244, 165] on div "Toys Not Included Volume 4 Jul 09, 2026 • Seattle, WA" at bounding box center [260, 162] width 138 height 23
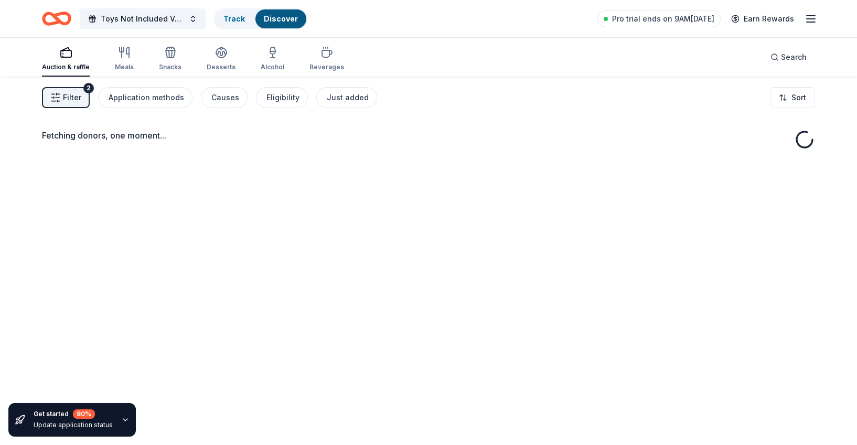
click at [249, 153] on div "Fetching donors, one moment..." at bounding box center [428, 141] width 773 height 25
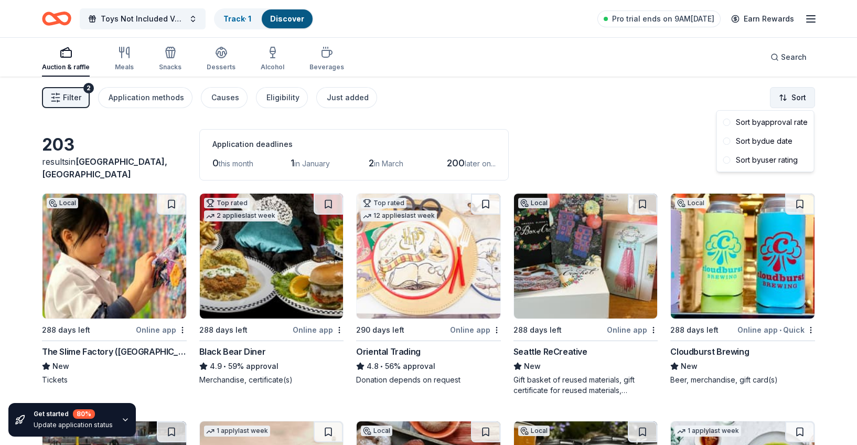
click at [799, 95] on html "Toys Not Included Volume 4 Track · 1 Discover Pro trial ends on 9AM, 9/1 Earn R…" at bounding box center [428, 222] width 857 height 445
click at [776, 125] on div "Sort by approval rate" at bounding box center [765, 122] width 93 height 19
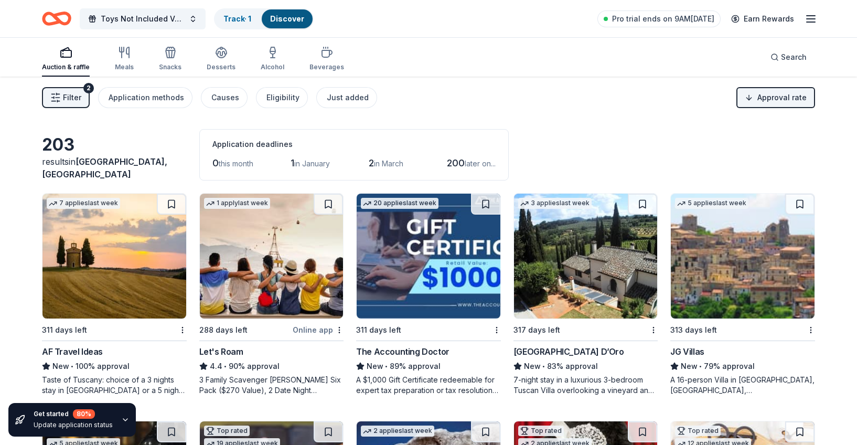
click at [131, 272] on img at bounding box center [114, 256] width 144 height 125
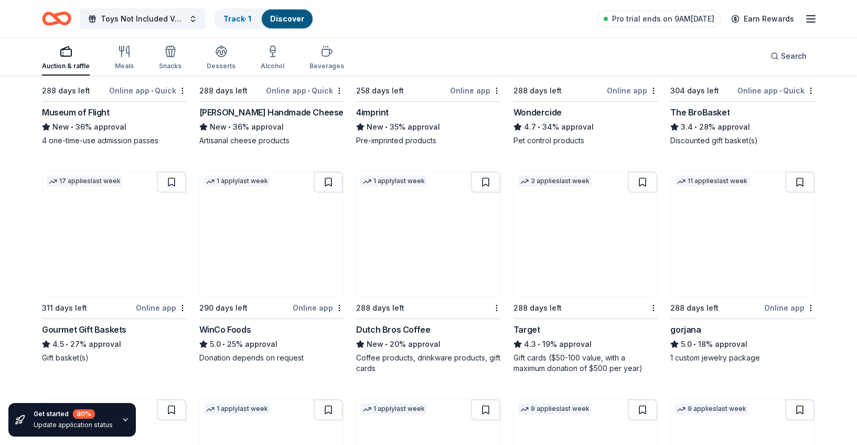
scroll to position [702, 0]
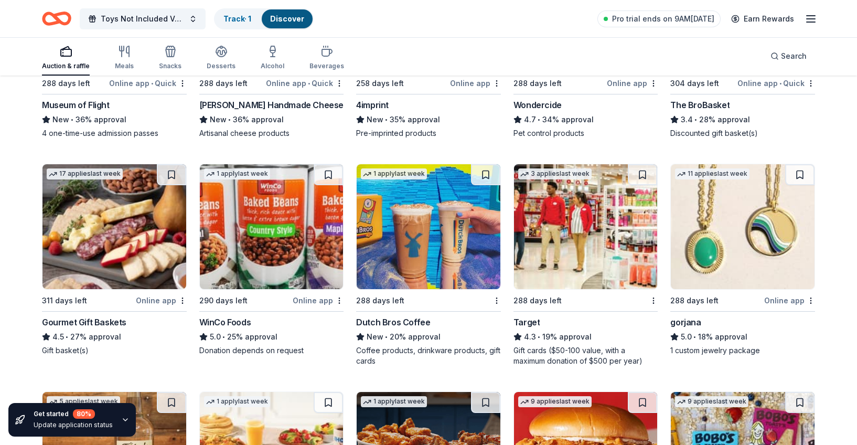
click at [610, 242] on img at bounding box center [586, 226] width 144 height 125
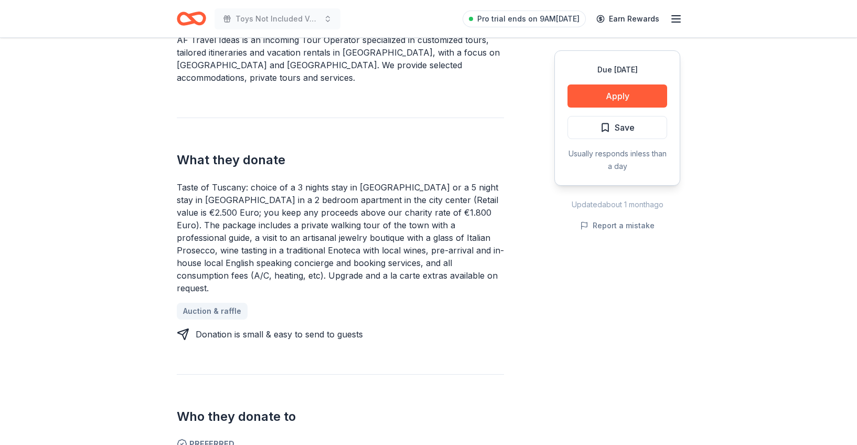
scroll to position [346, 0]
